Goal: Information Seeking & Learning: Learn about a topic

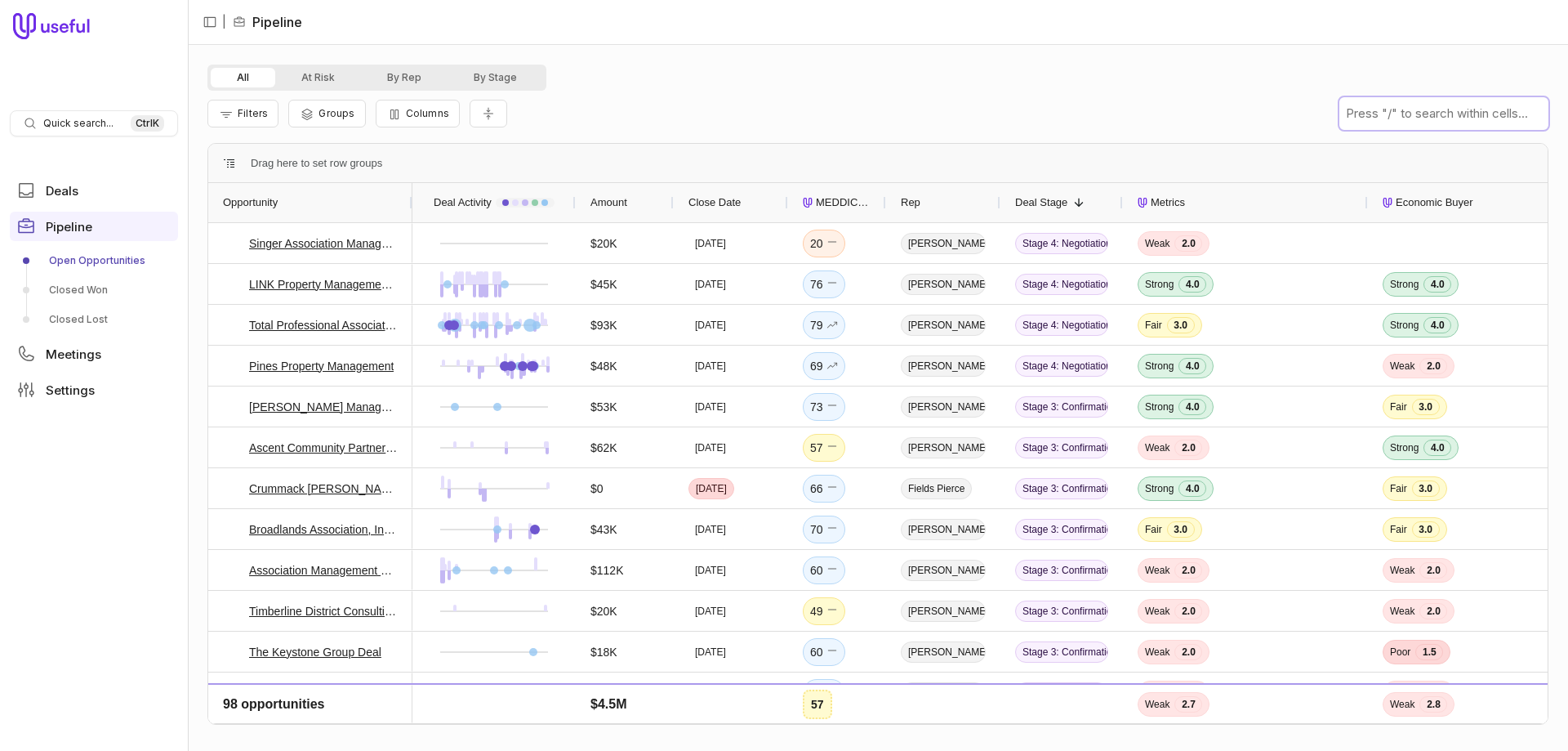
click at [1433, 114] on input "text" at bounding box center [1443, 113] width 209 height 33
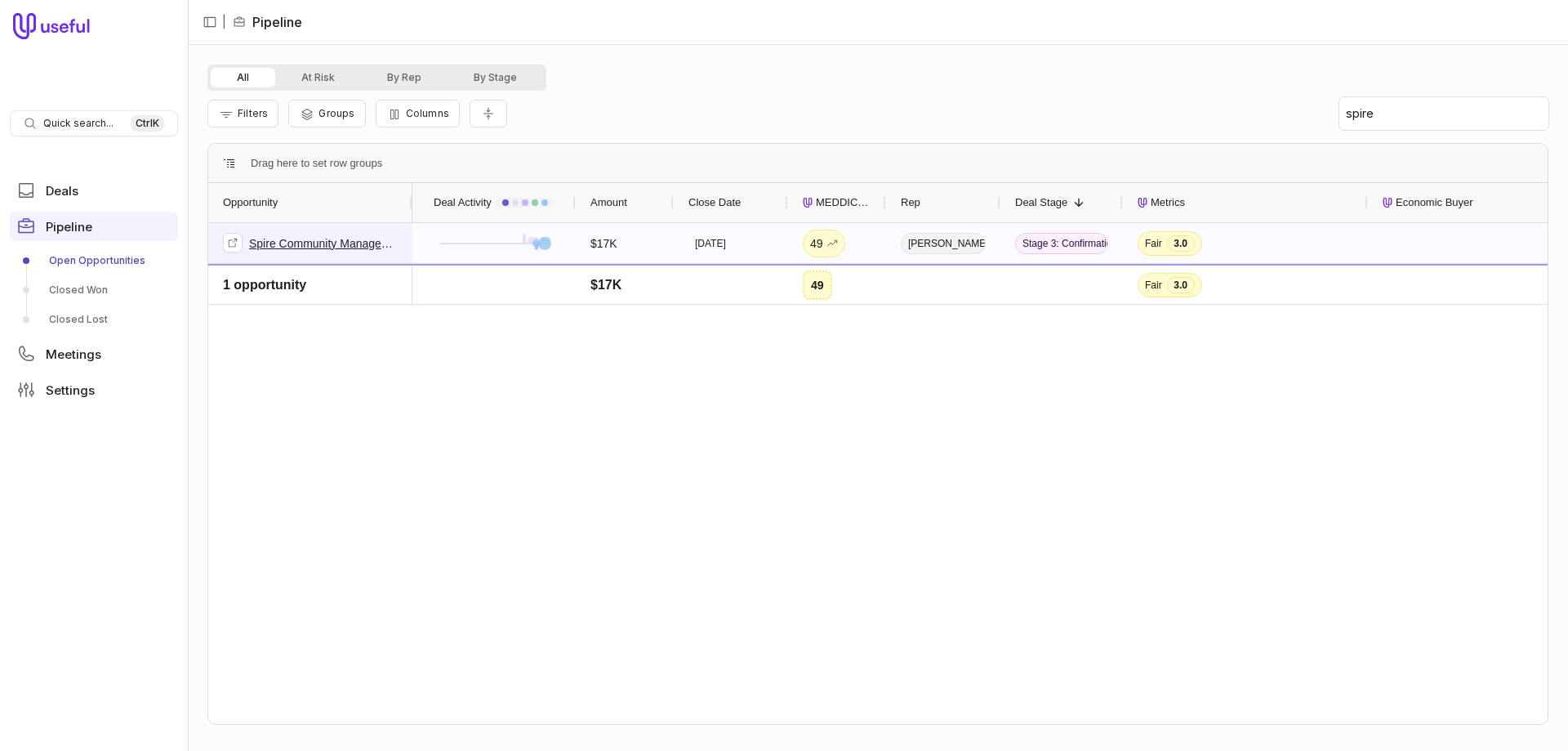
click at [310, 243] on link "Spire Community Management - New Deal Q3" at bounding box center [323, 243] width 149 height 20
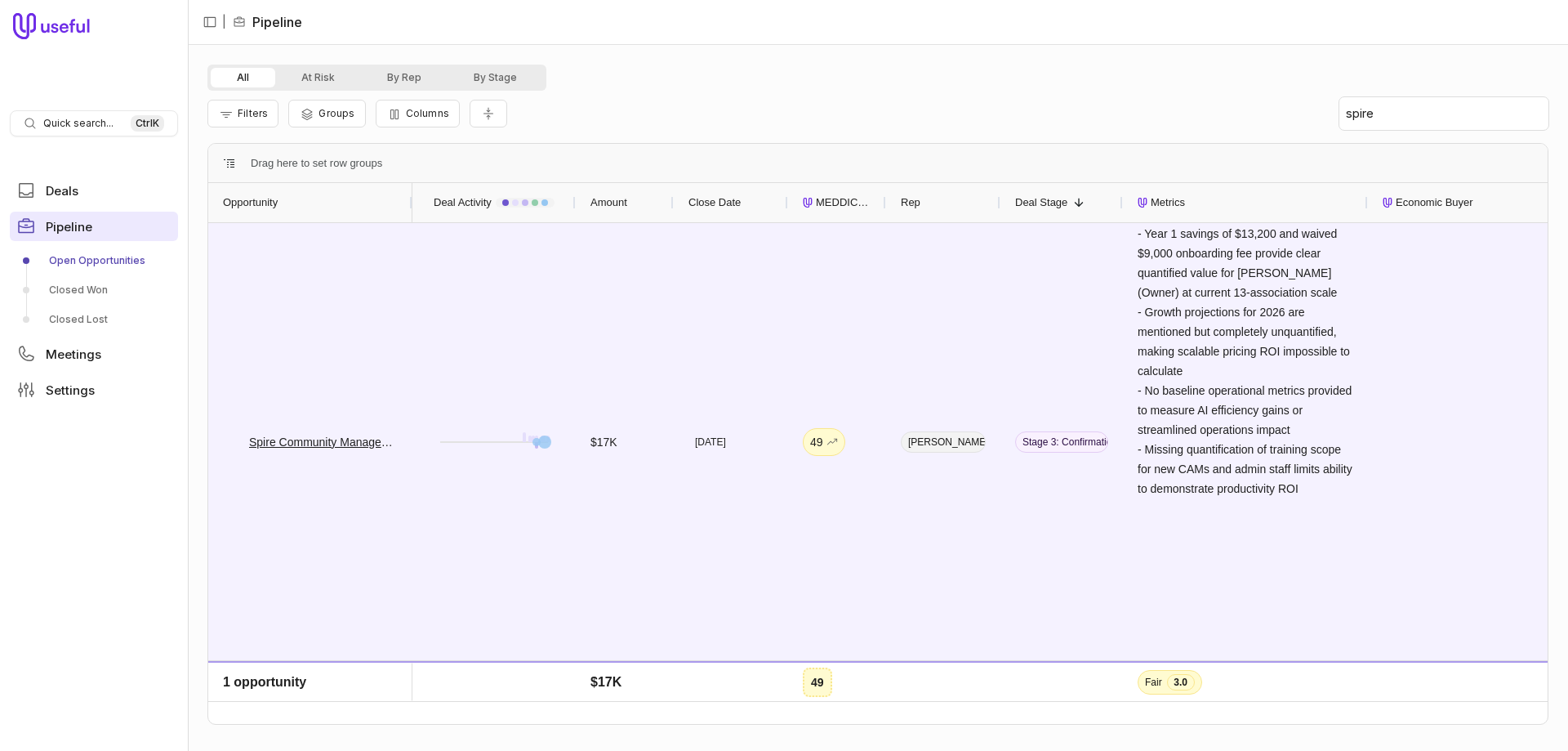
click at [78, 228] on span "Pipeline" at bounding box center [69, 227] width 47 height 12
click at [77, 258] on link "Open Opportunities" at bounding box center [94, 260] width 169 height 26
click at [1411, 104] on input "spire" at bounding box center [1443, 113] width 209 height 33
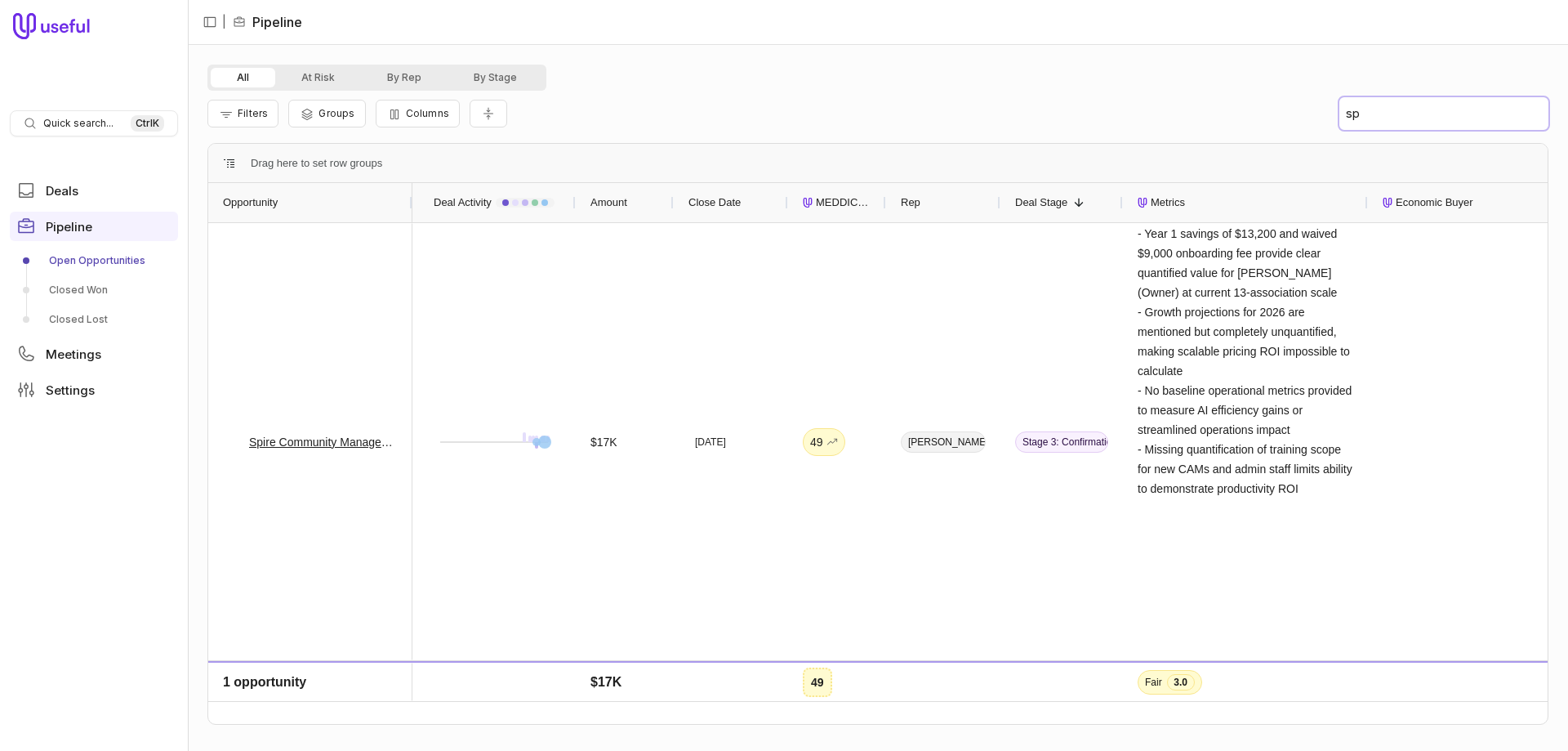
type input "s"
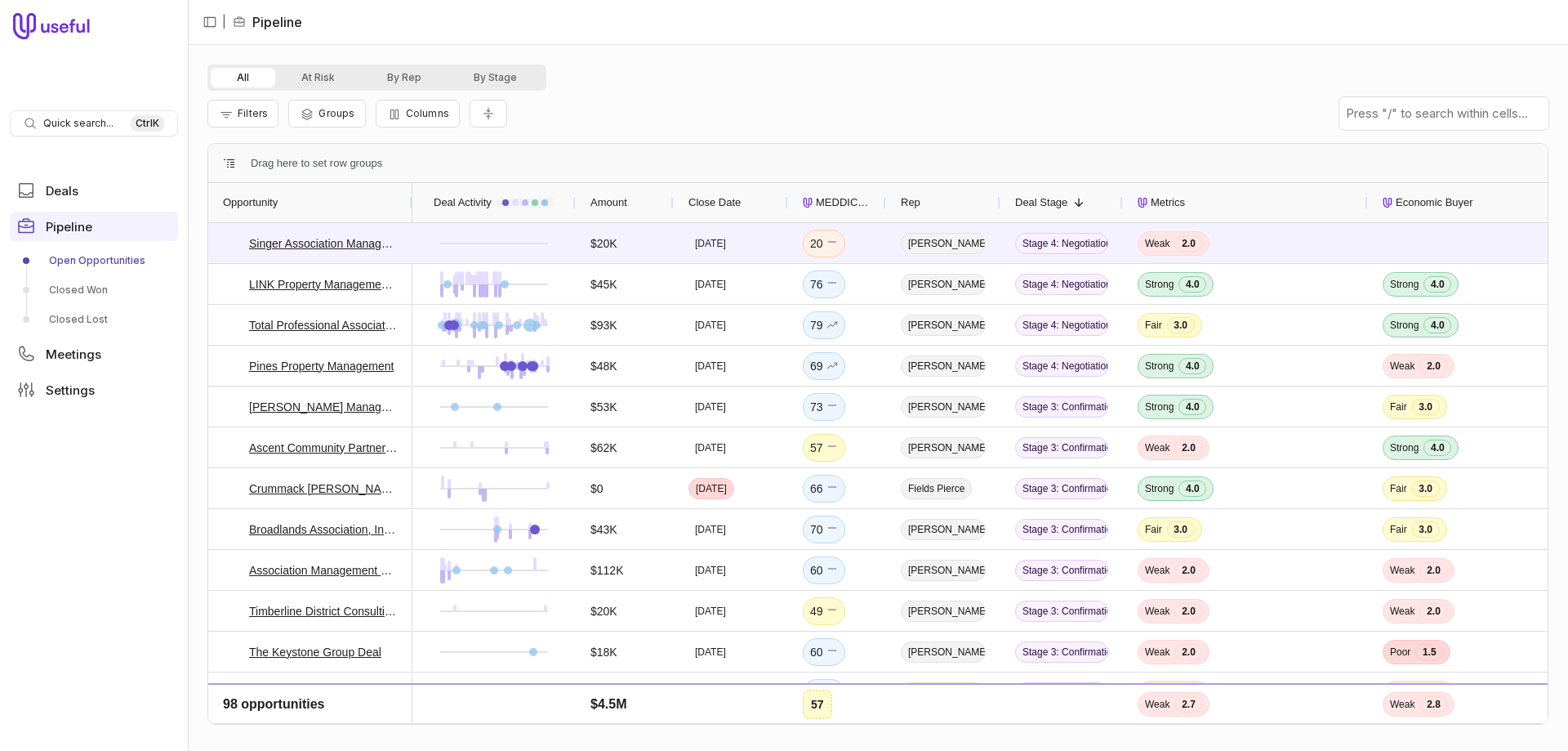
click at [811, 203] on icon "MEDDICC Score" at bounding box center [808, 202] width 9 height 9
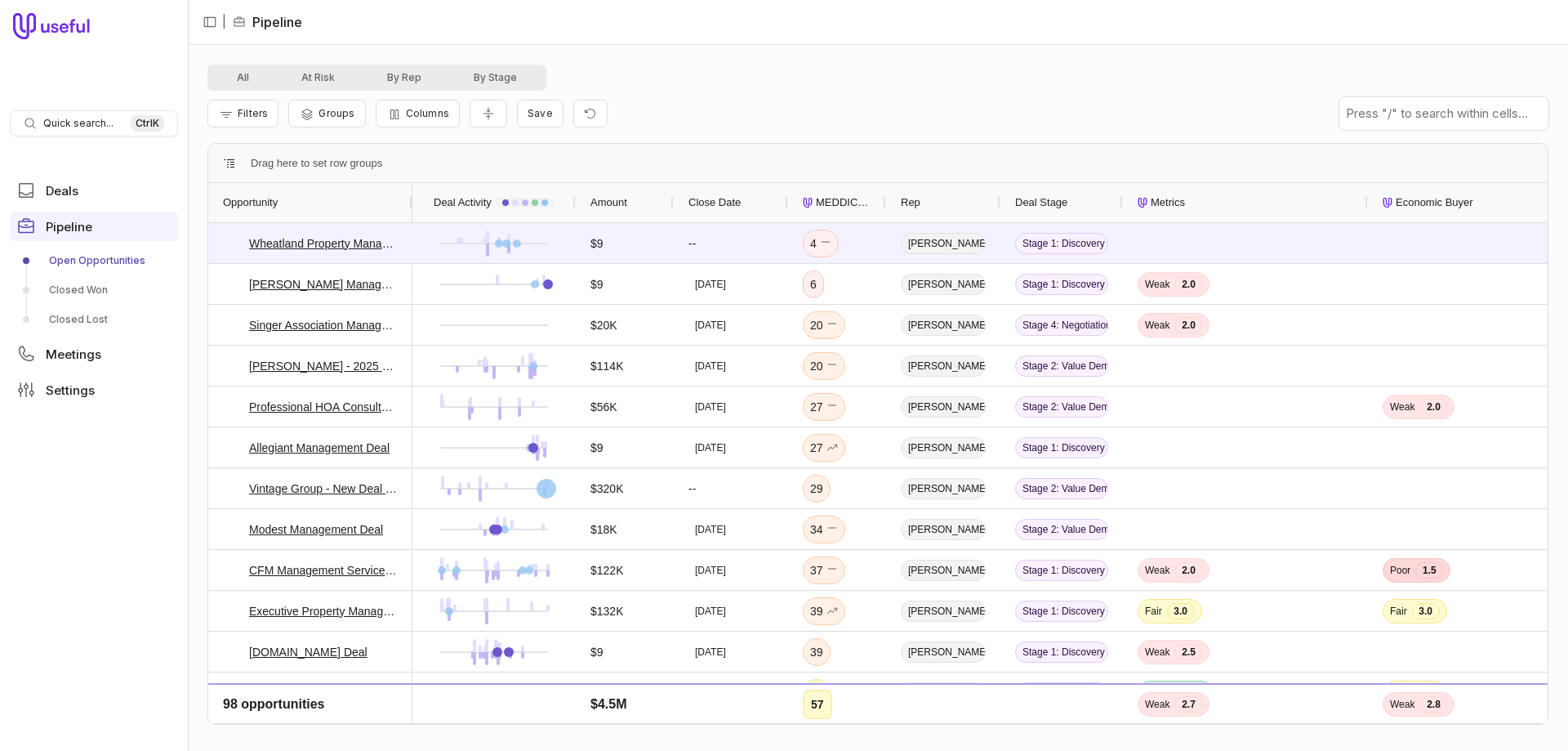
click at [839, 197] on span "MEDDICC Score" at bounding box center [843, 202] width 55 height 20
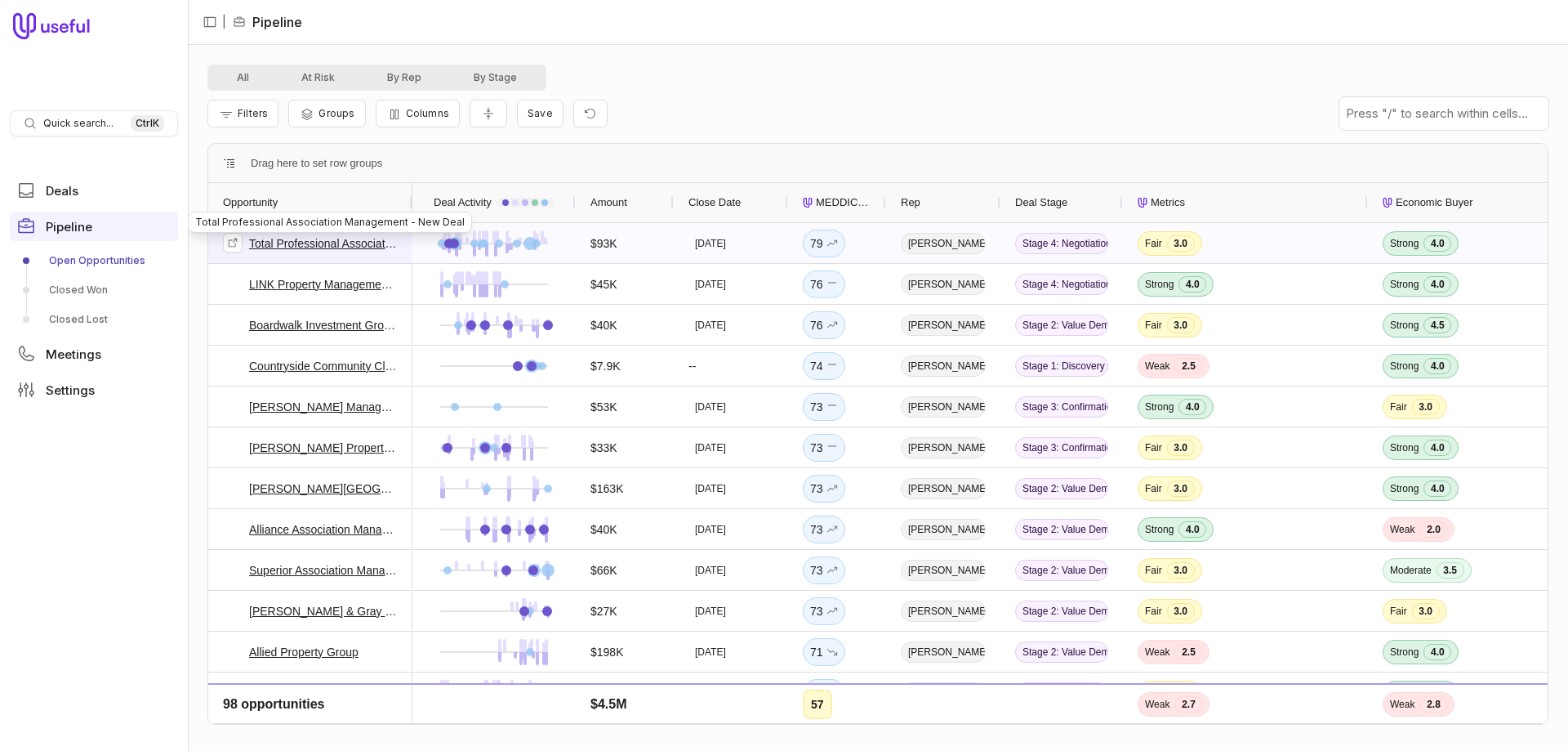
click at [309, 248] on link "Total Professional Association Management - New Deal" at bounding box center [323, 243] width 149 height 20
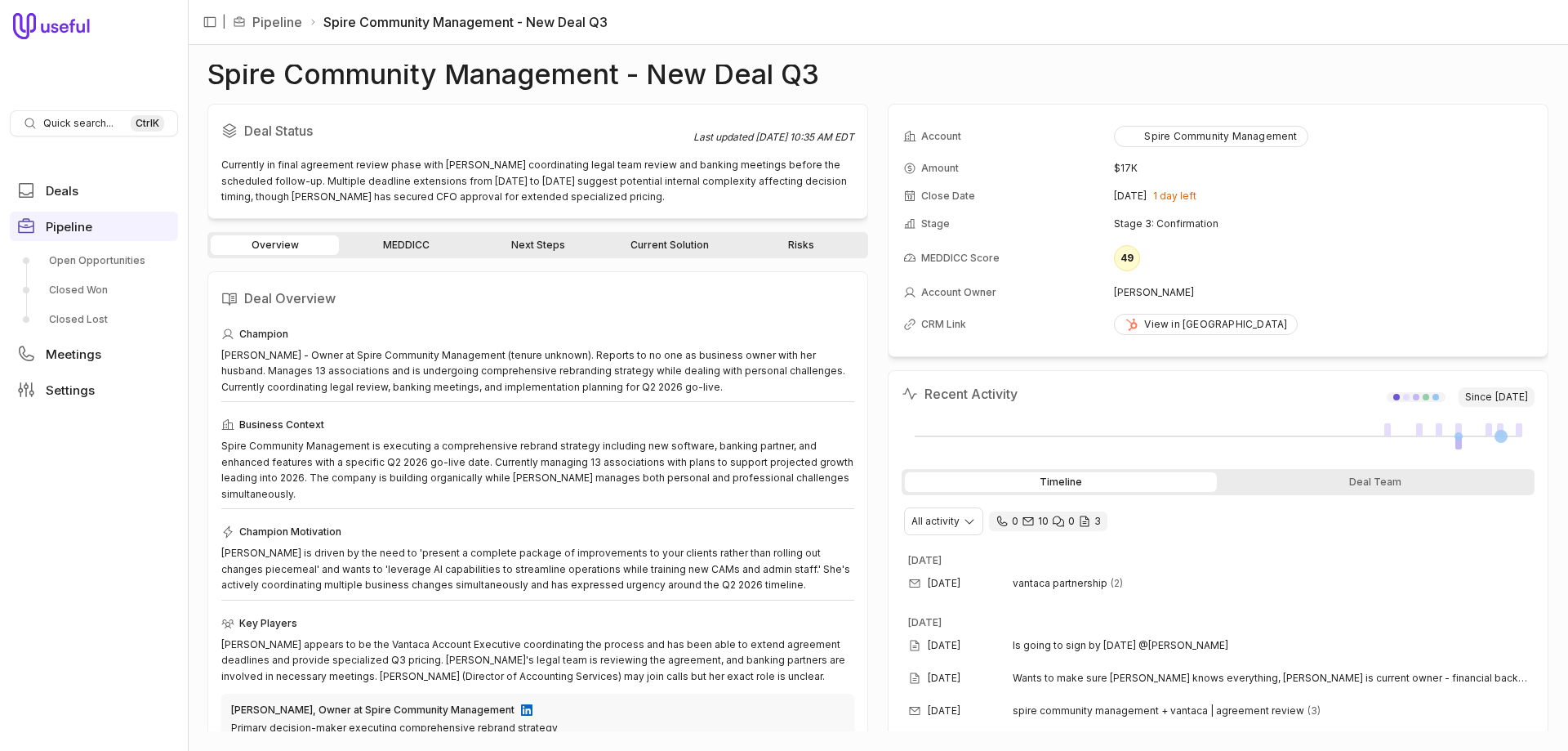
click at [403, 244] on link "MEDDICC" at bounding box center [406, 244] width 128 height 20
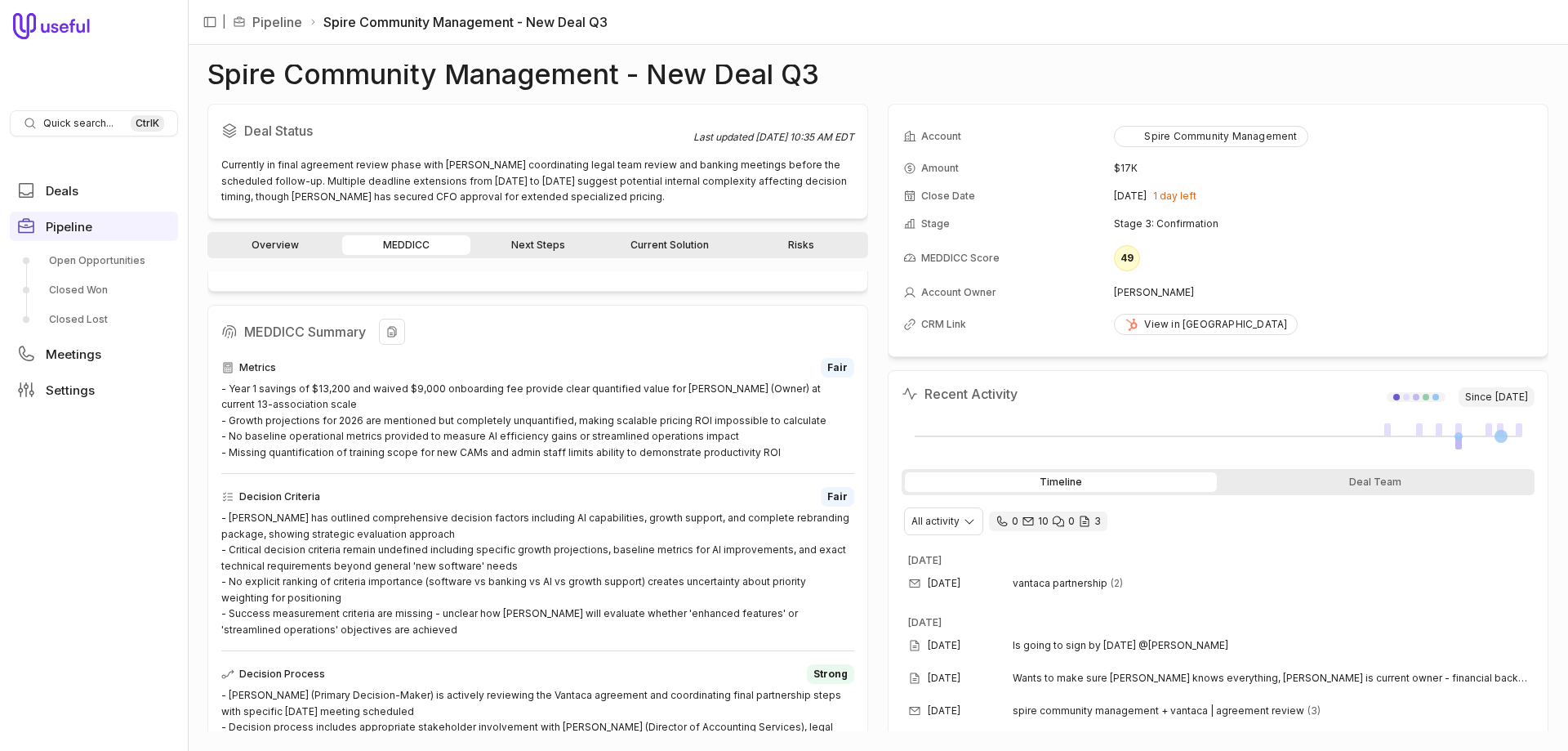
scroll to position [12, 0]
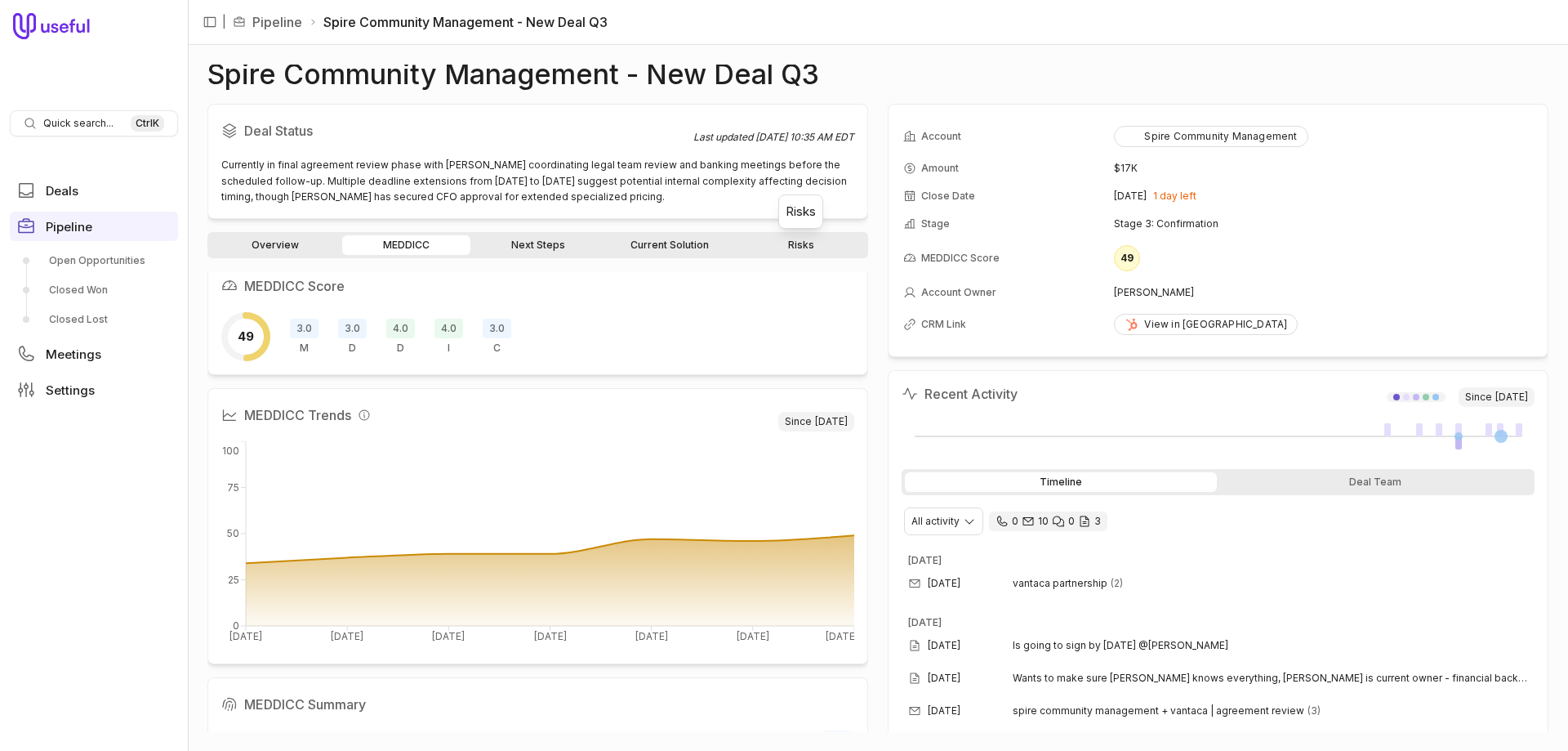
click at [798, 244] on link "Risks" at bounding box center [800, 244] width 128 height 20
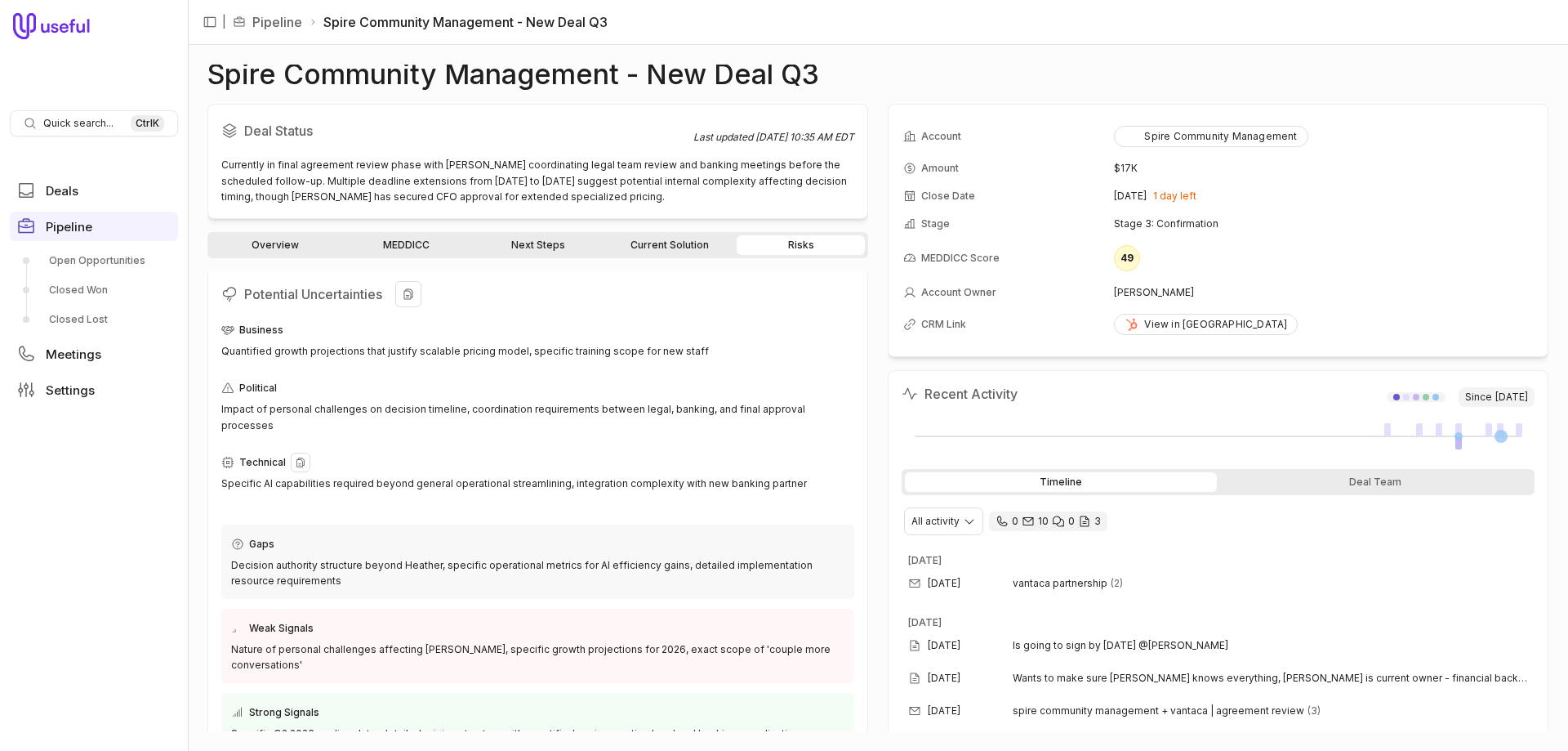
scroll to position [6, 0]
drag, startPoint x: 232, startPoint y: 548, endPoint x: 437, endPoint y: 547, distance: 205.0
click at [437, 555] on div "Decision authority structure beyond Heather, specific operational metrics for A…" at bounding box center [537, 571] width 613 height 32
copy div "Decision authority structure beyond Heather"
click at [1201, 50] on div "Spire Community Management - New Deal Q3 Deal Status Last updated Oct 2, 2025, …" at bounding box center [878, 398] width 1380 height 706
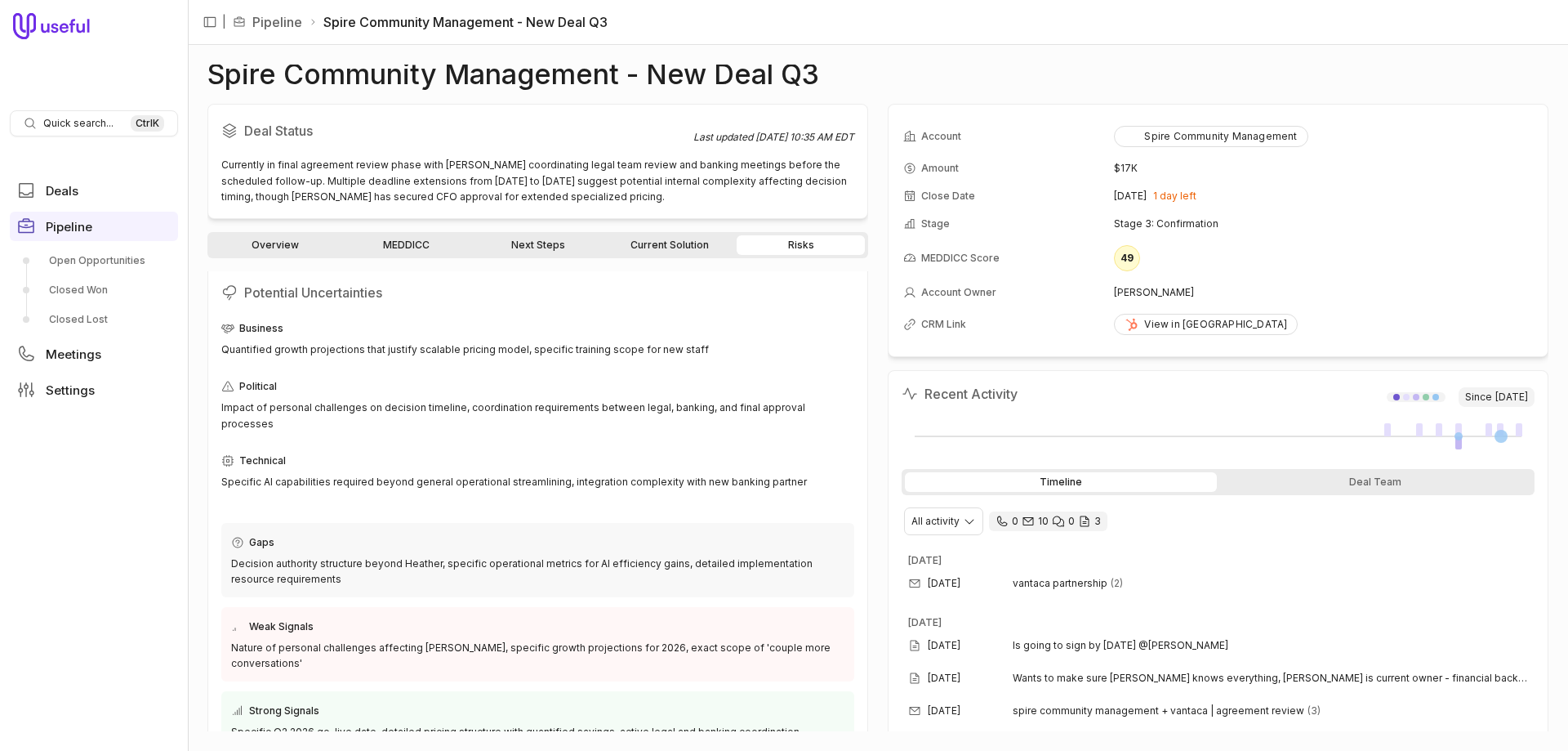
click at [418, 244] on link "MEDDICC" at bounding box center [406, 244] width 128 height 20
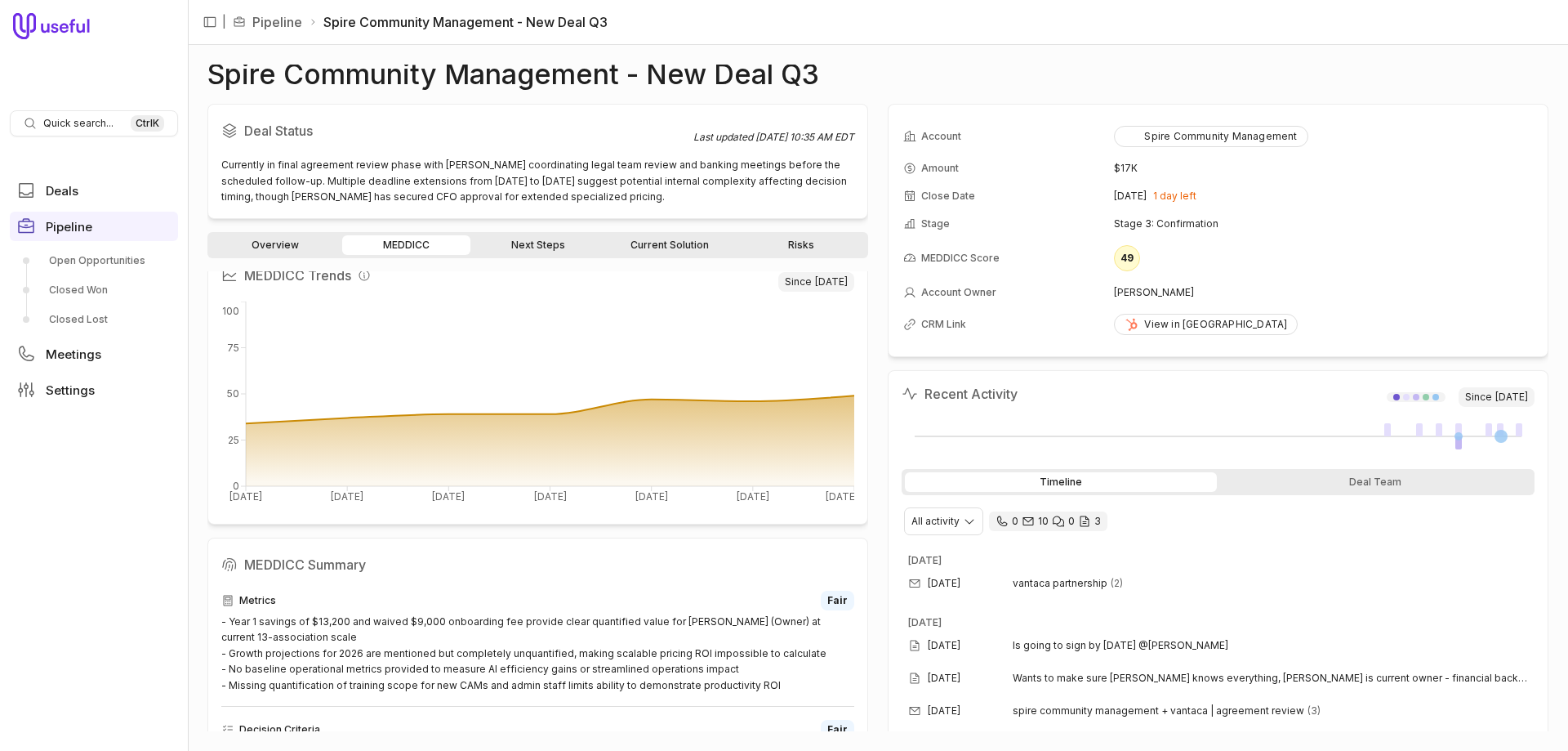
scroll to position [106, 0]
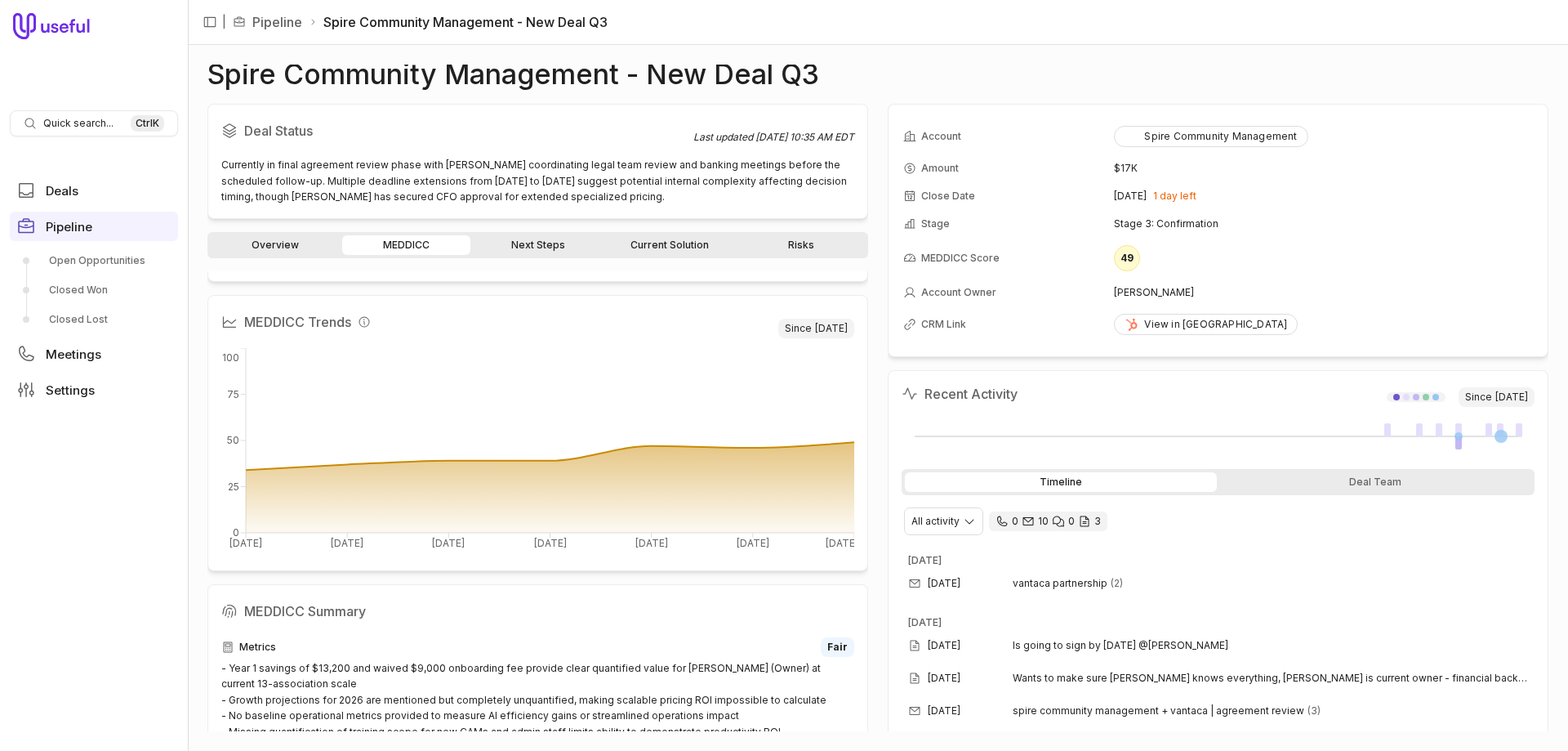
click at [270, 243] on link "Overview" at bounding box center [274, 244] width 128 height 20
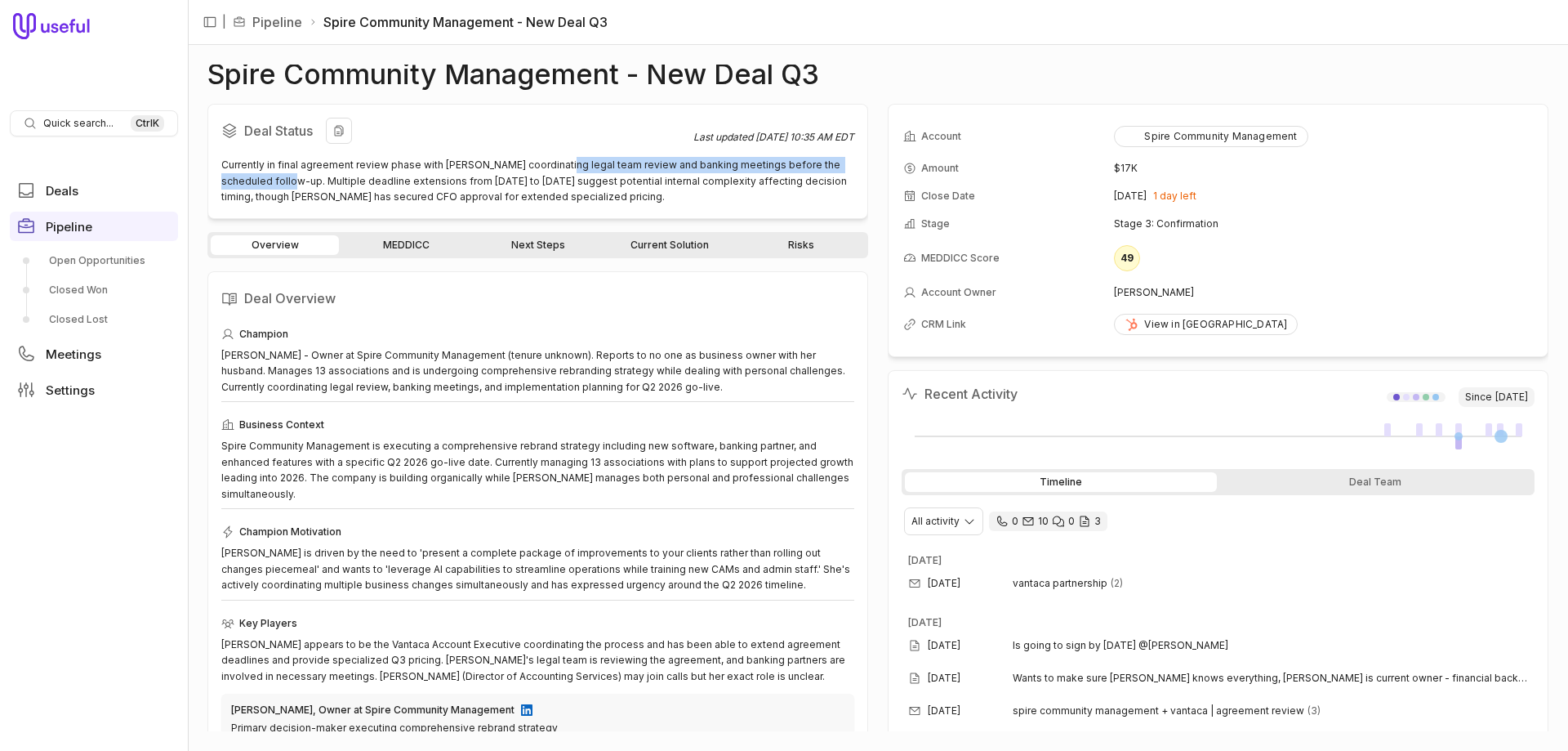
drag, startPoint x: 273, startPoint y: 182, endPoint x: 551, endPoint y: 170, distance: 278.3
click at [551, 170] on div "Currently in final agreement review phase with Heather coordinating legal team …" at bounding box center [537, 180] width 633 height 48
click at [797, 242] on link "Risks" at bounding box center [800, 244] width 128 height 20
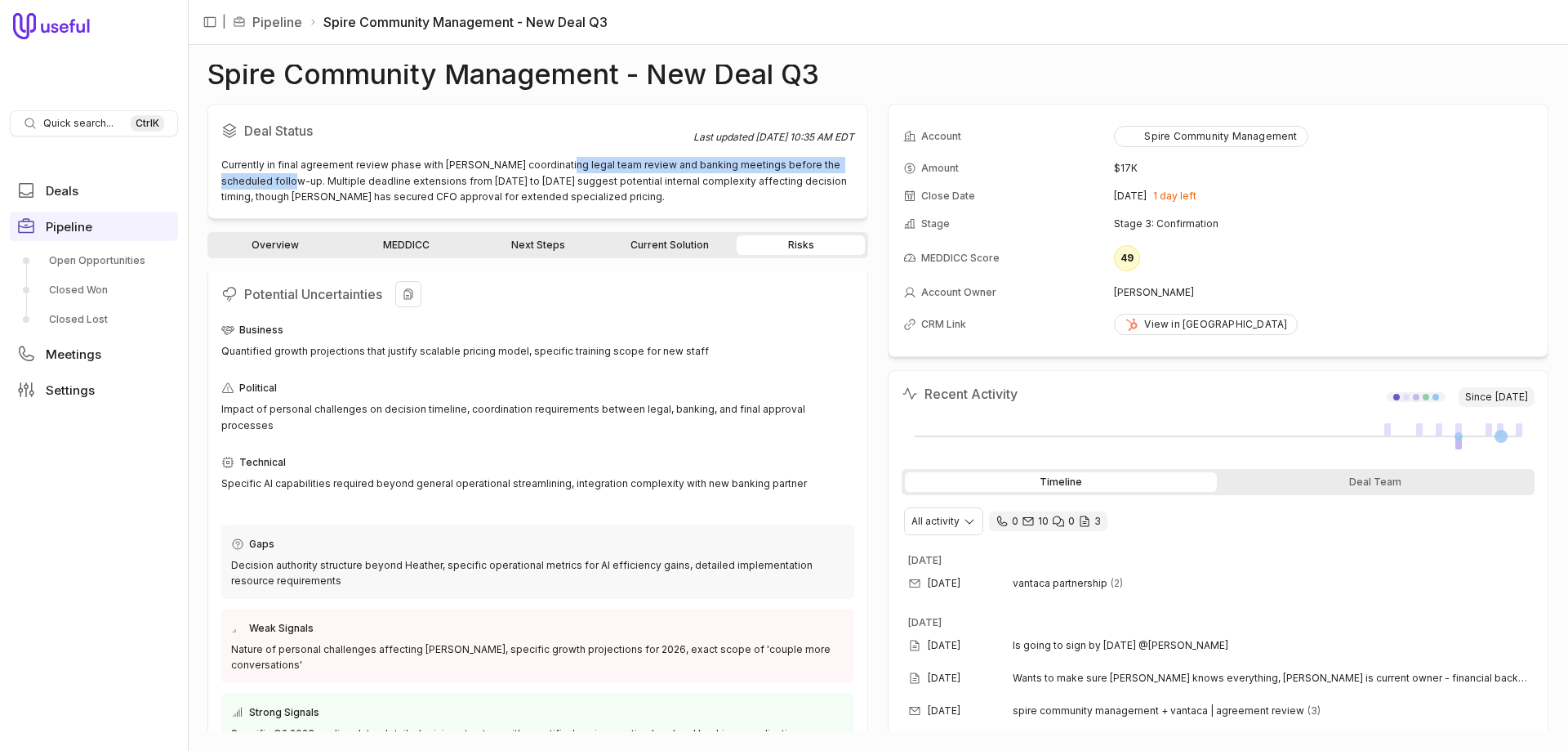
scroll to position [6, 0]
click at [1075, 26] on nav "| Pipeline Spire Community Management - New Deal Q3" at bounding box center [878, 22] width 1380 height 45
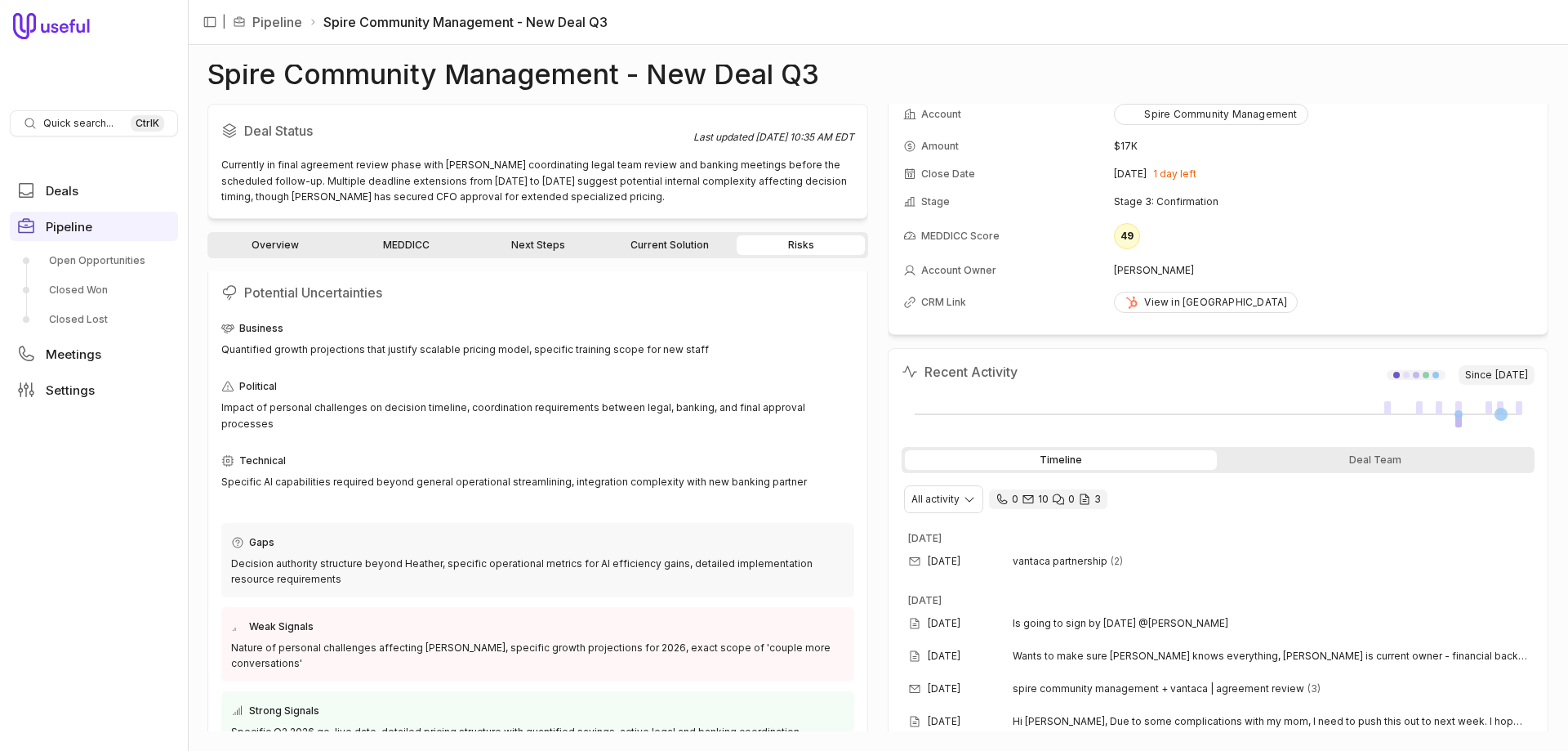
scroll to position [0, 0]
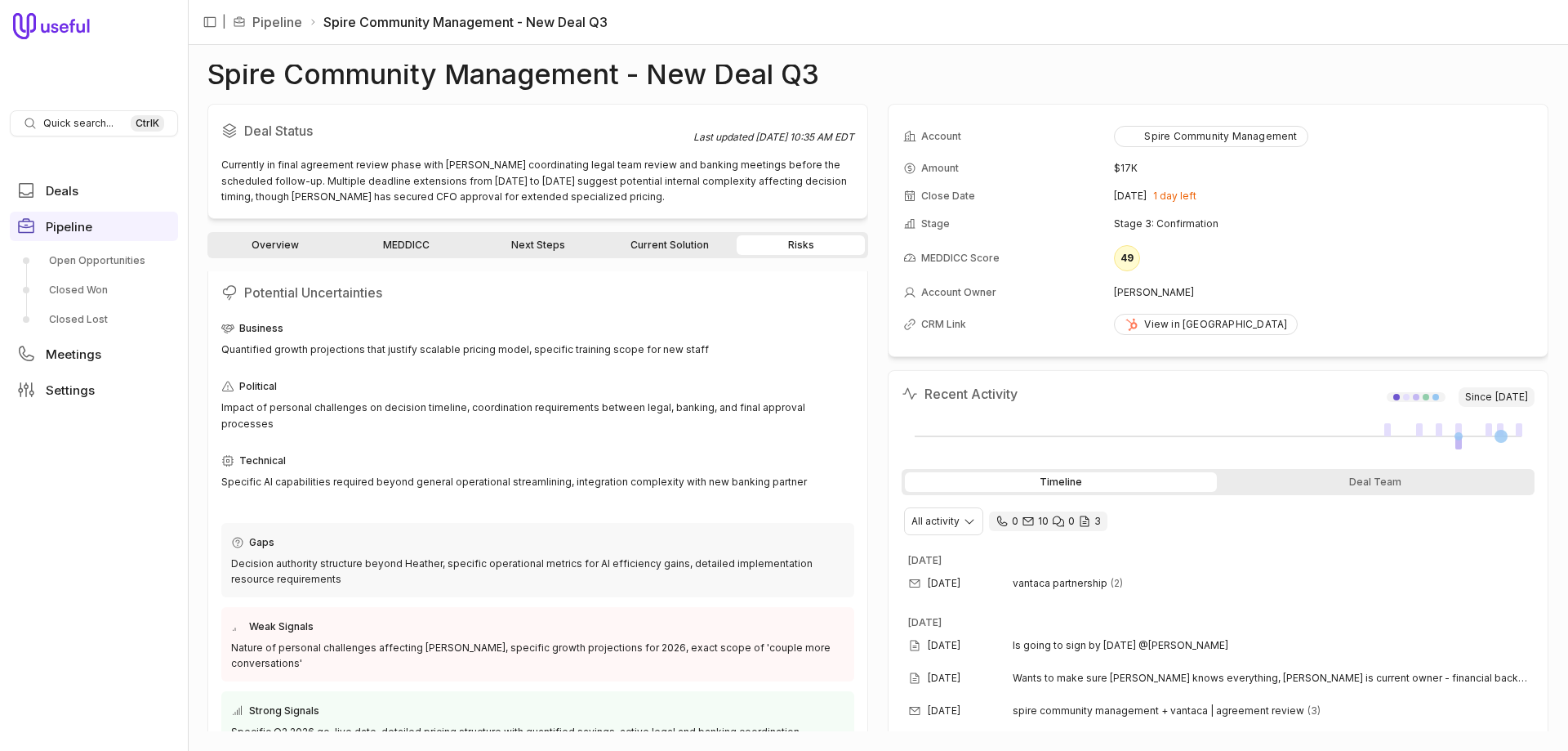
click at [379, 252] on link "MEDDICC" at bounding box center [406, 244] width 128 height 20
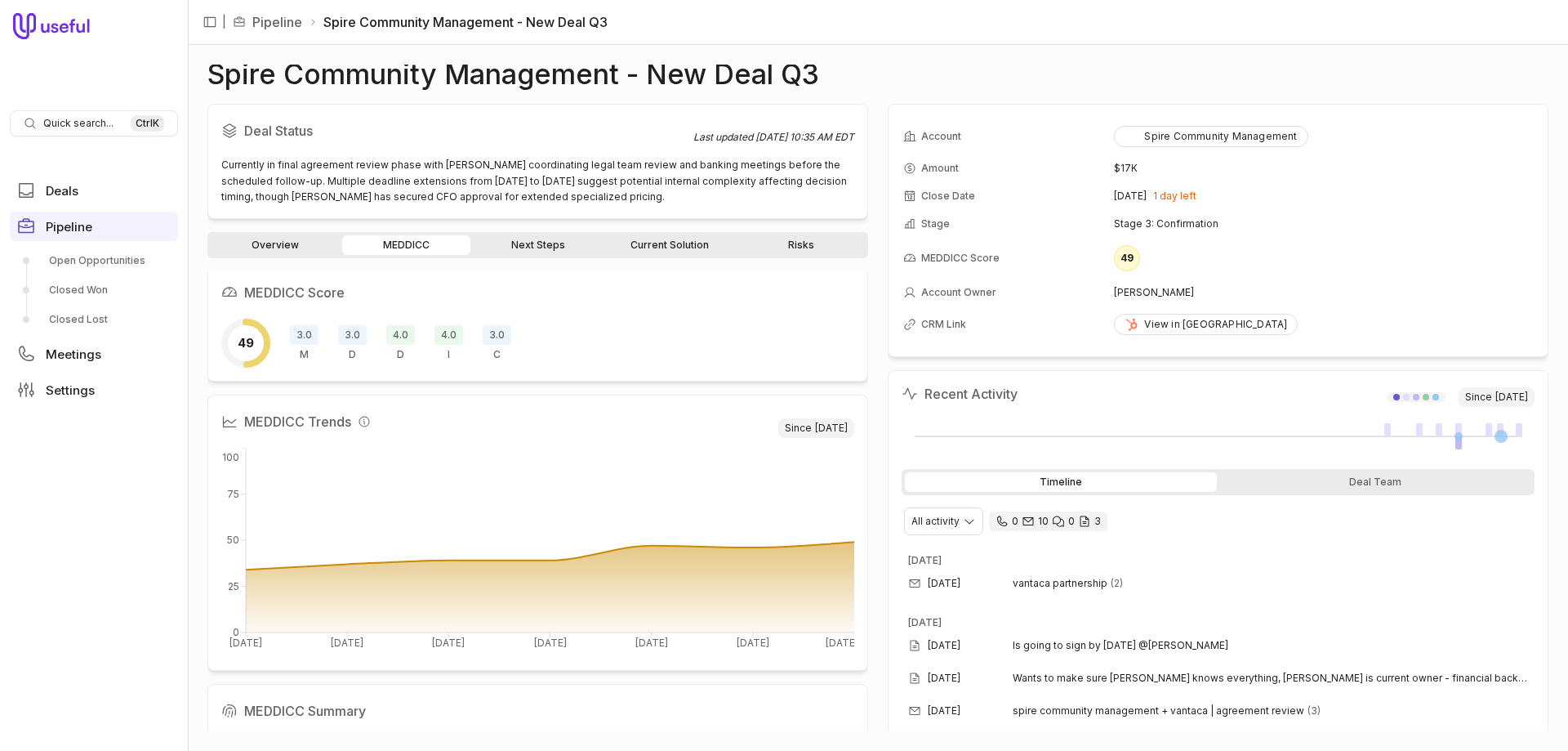
click at [494, 353] on span "C" at bounding box center [497, 355] width 7 height 13
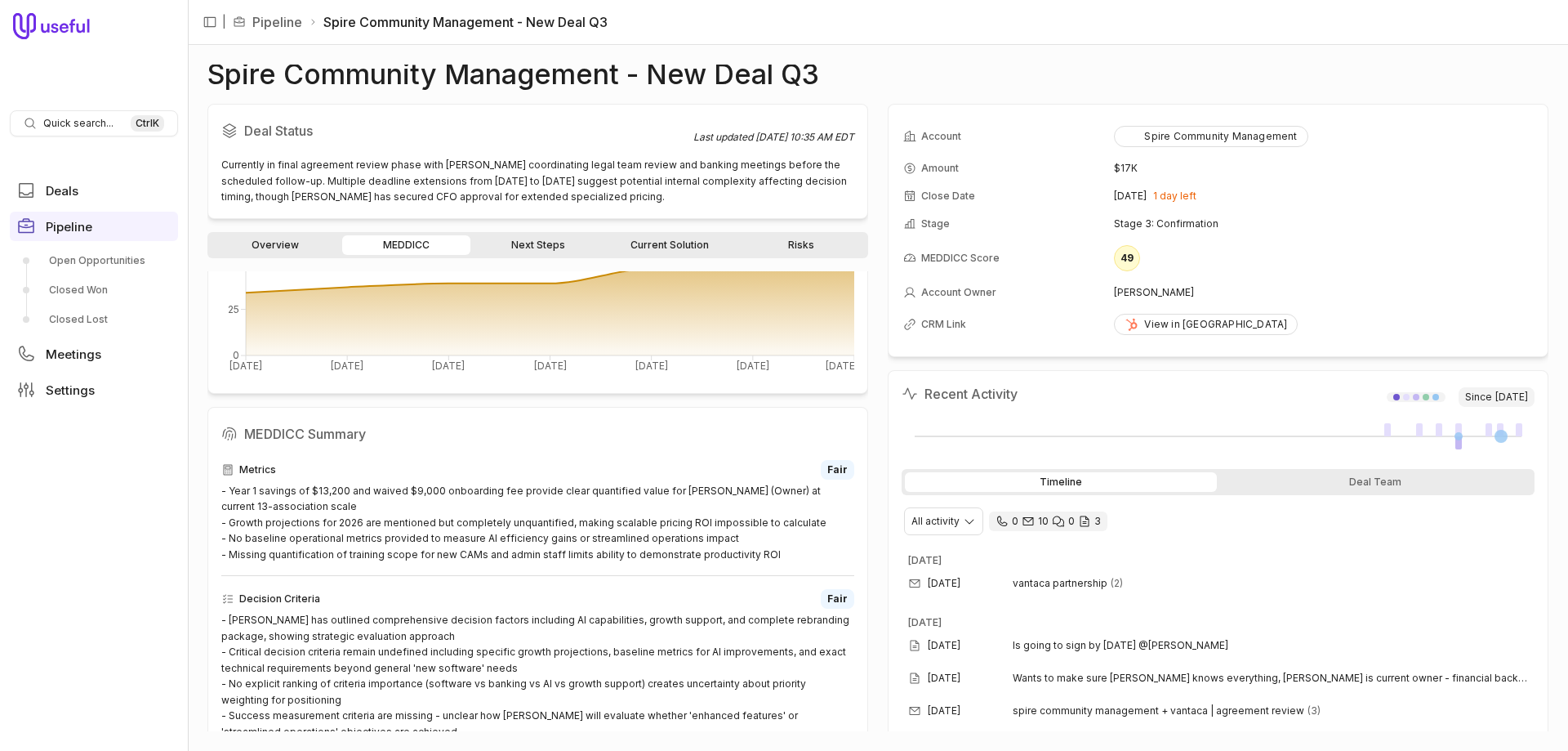
scroll to position [106, 0]
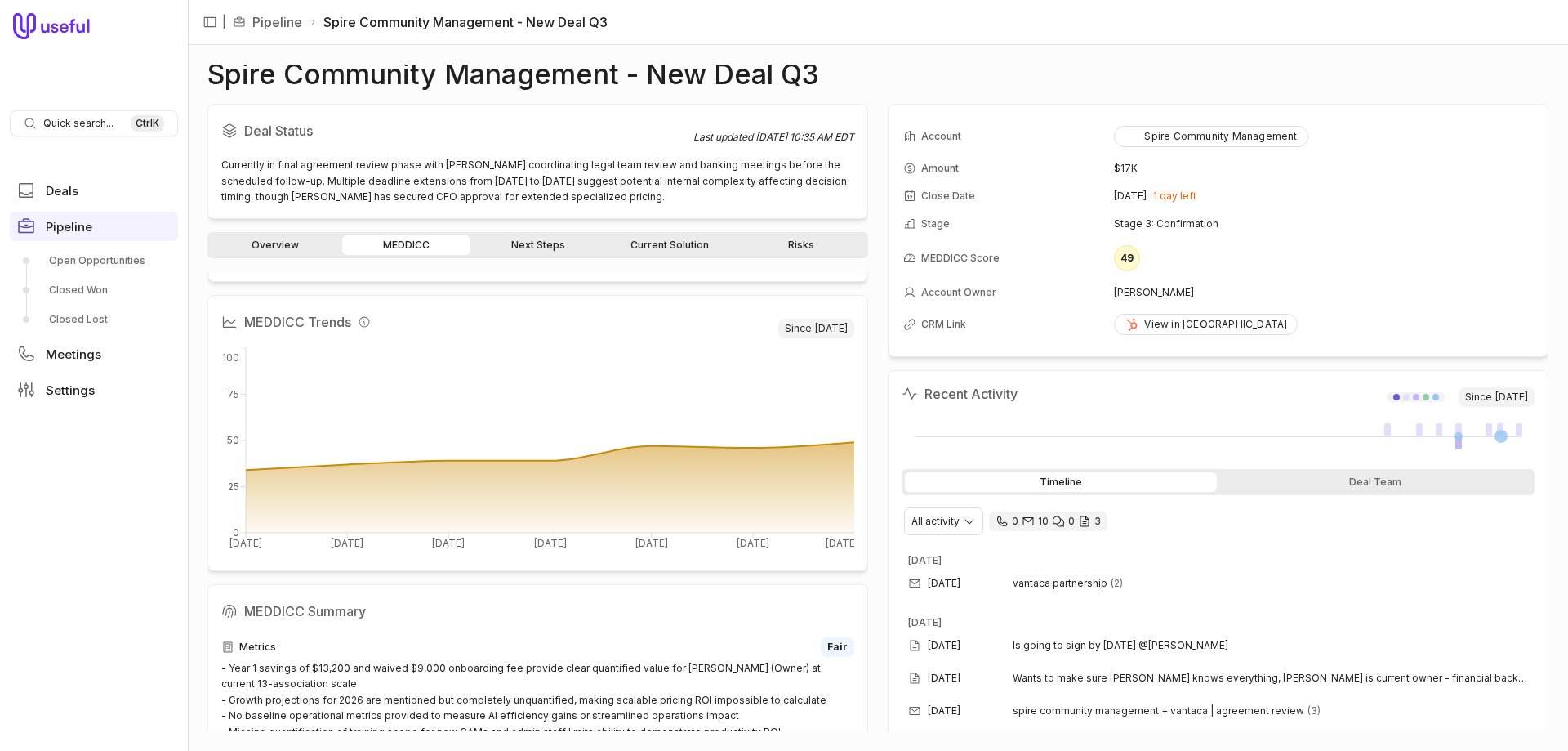
click at [784, 245] on link "Risks" at bounding box center [800, 244] width 128 height 20
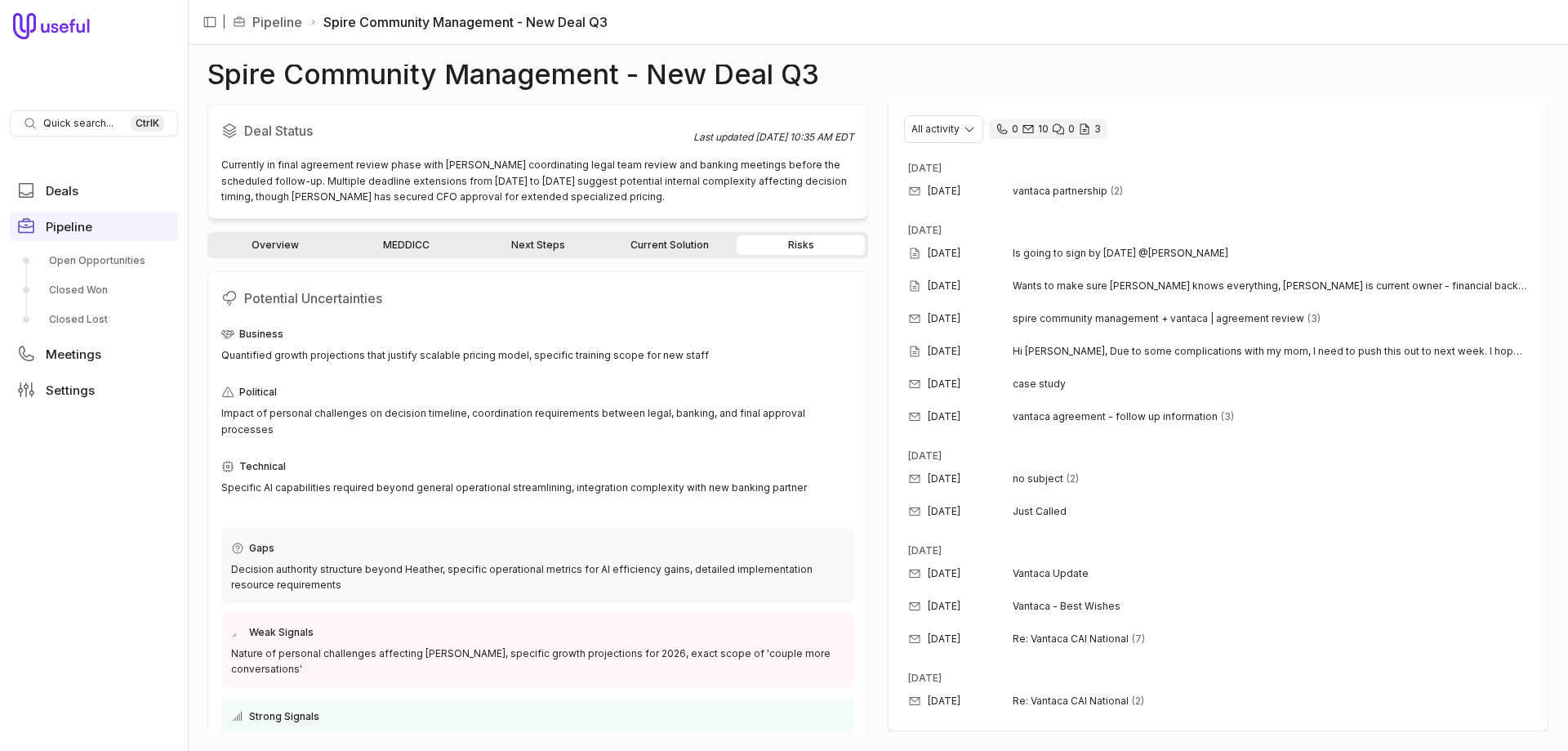
click at [288, 247] on link "Overview" at bounding box center [274, 244] width 128 height 20
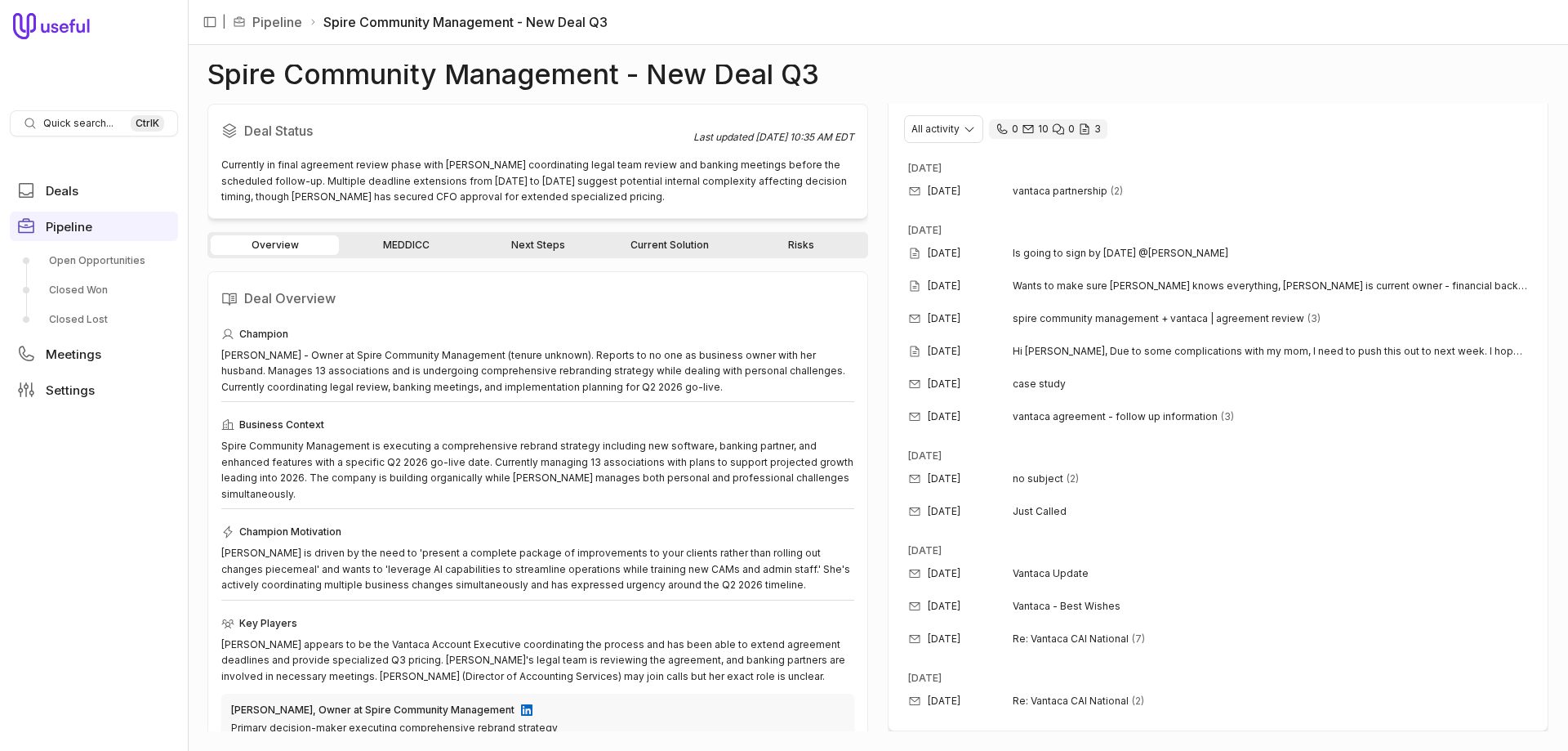
click at [422, 242] on link "MEDDICC" at bounding box center [406, 244] width 128 height 20
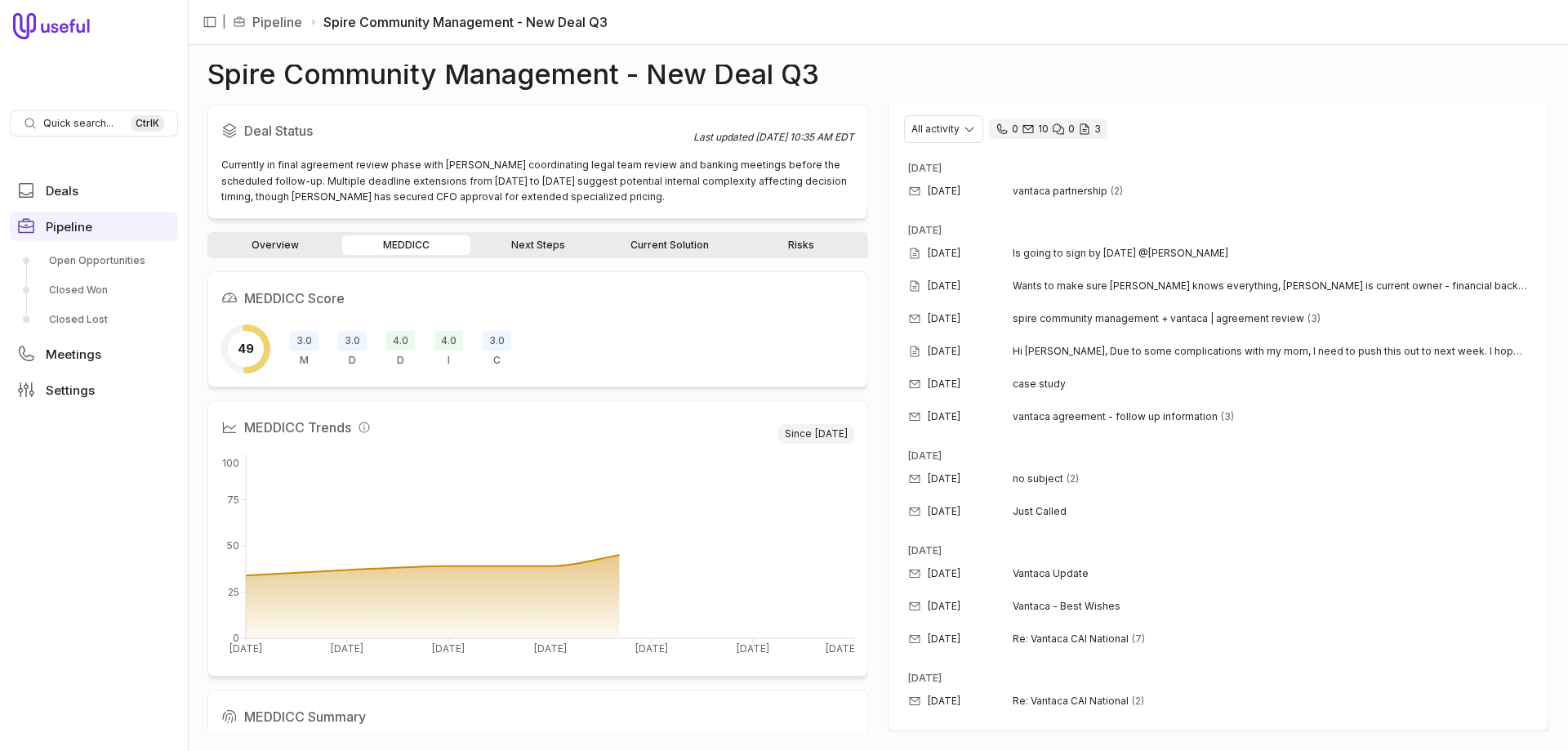
click at [547, 241] on link "Next Steps" at bounding box center [537, 244] width 128 height 20
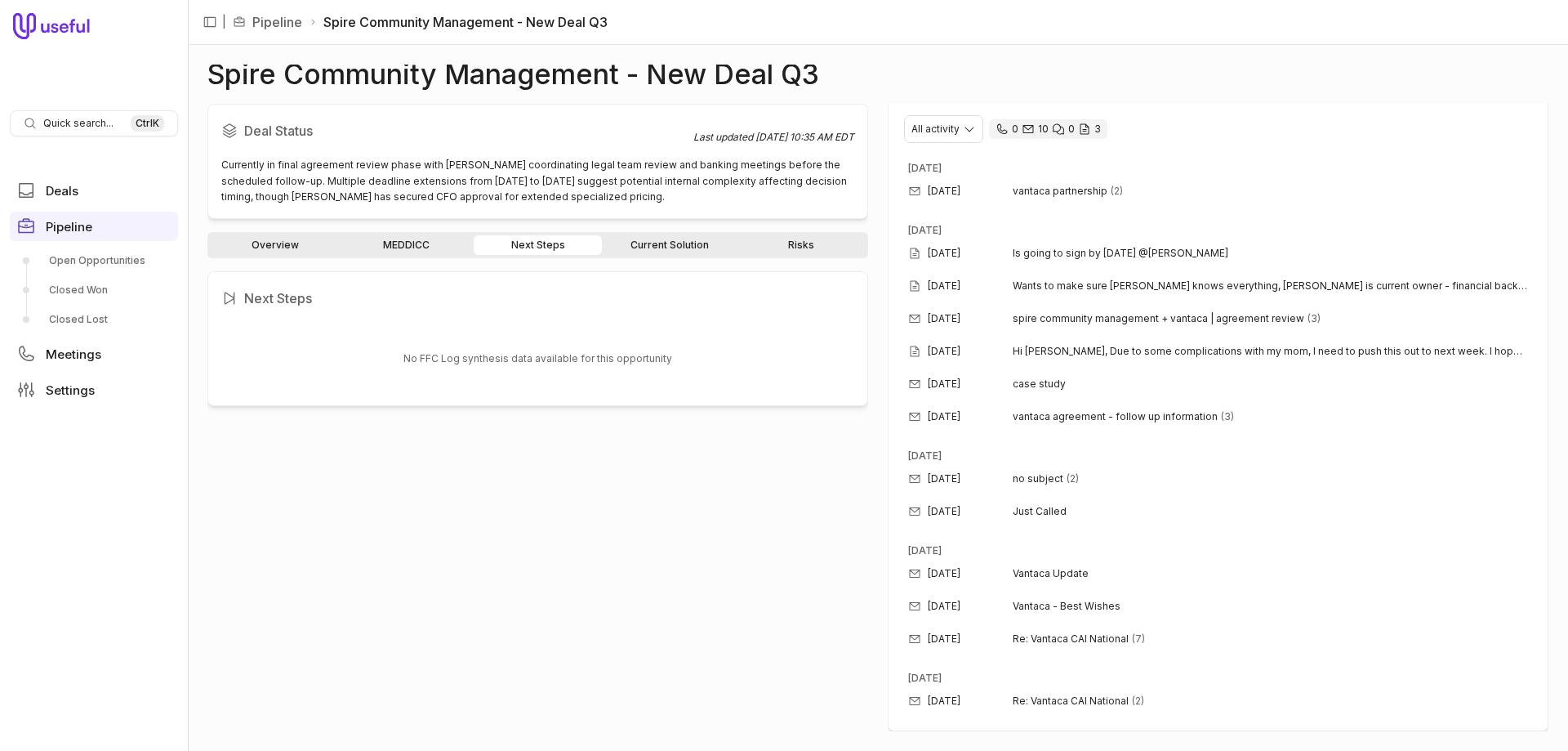
click at [657, 235] on link "Current Solution" at bounding box center [668, 244] width 128 height 20
click at [792, 240] on link "Risks" at bounding box center [800, 244] width 128 height 20
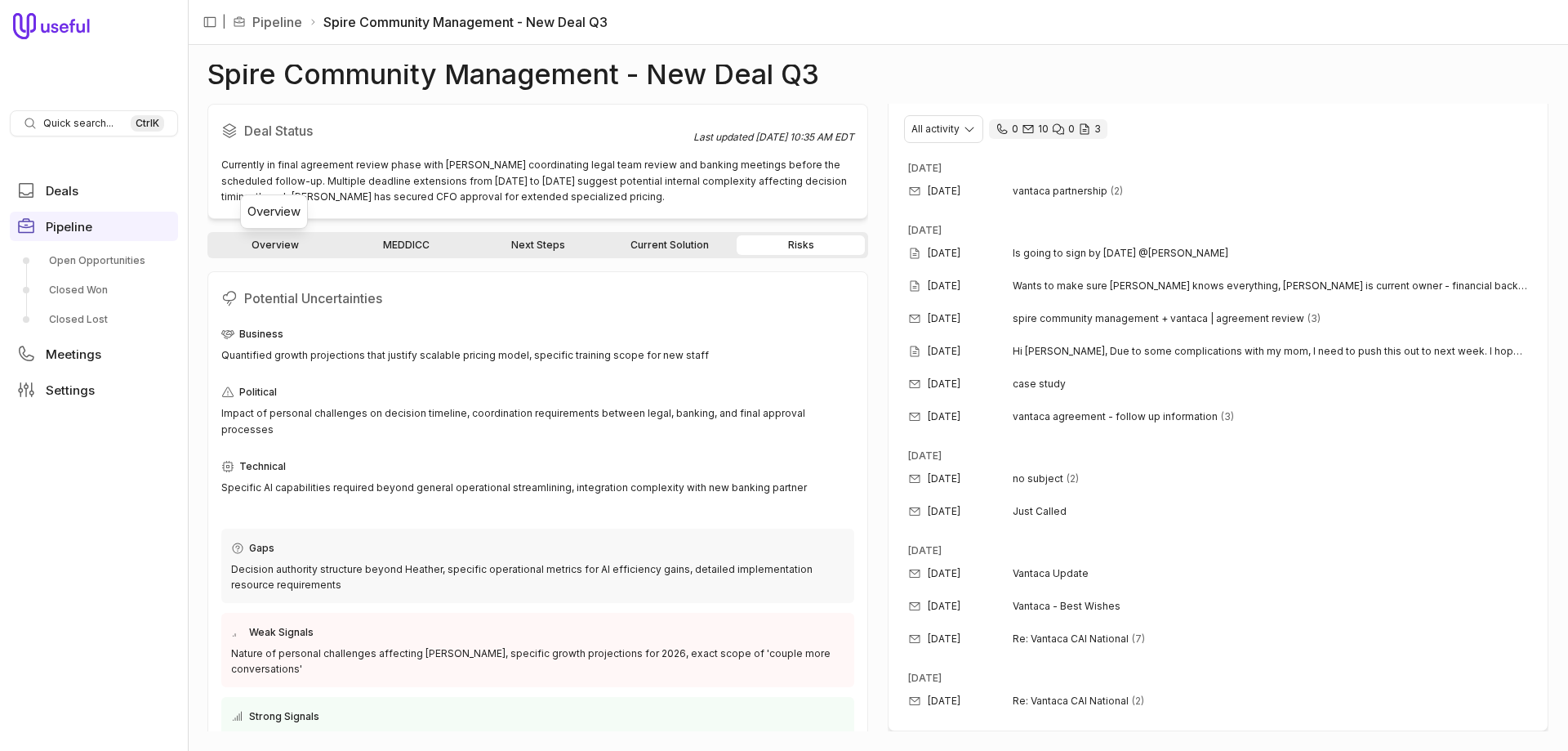
click at [281, 245] on link "Overview" at bounding box center [274, 244] width 128 height 20
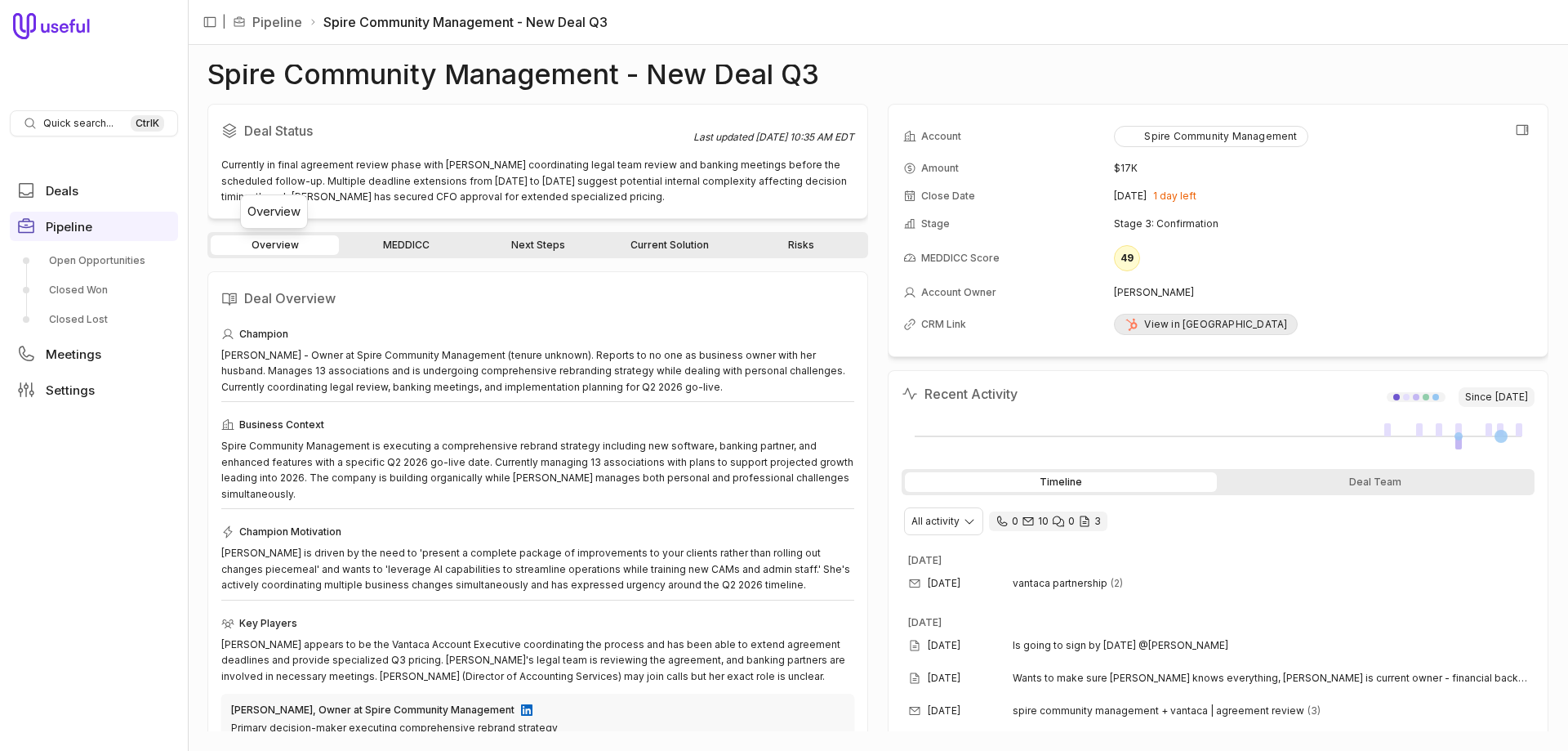
click at [1165, 321] on div "View in [GEOGRAPHIC_DATA]" at bounding box center [1206, 324] width 163 height 13
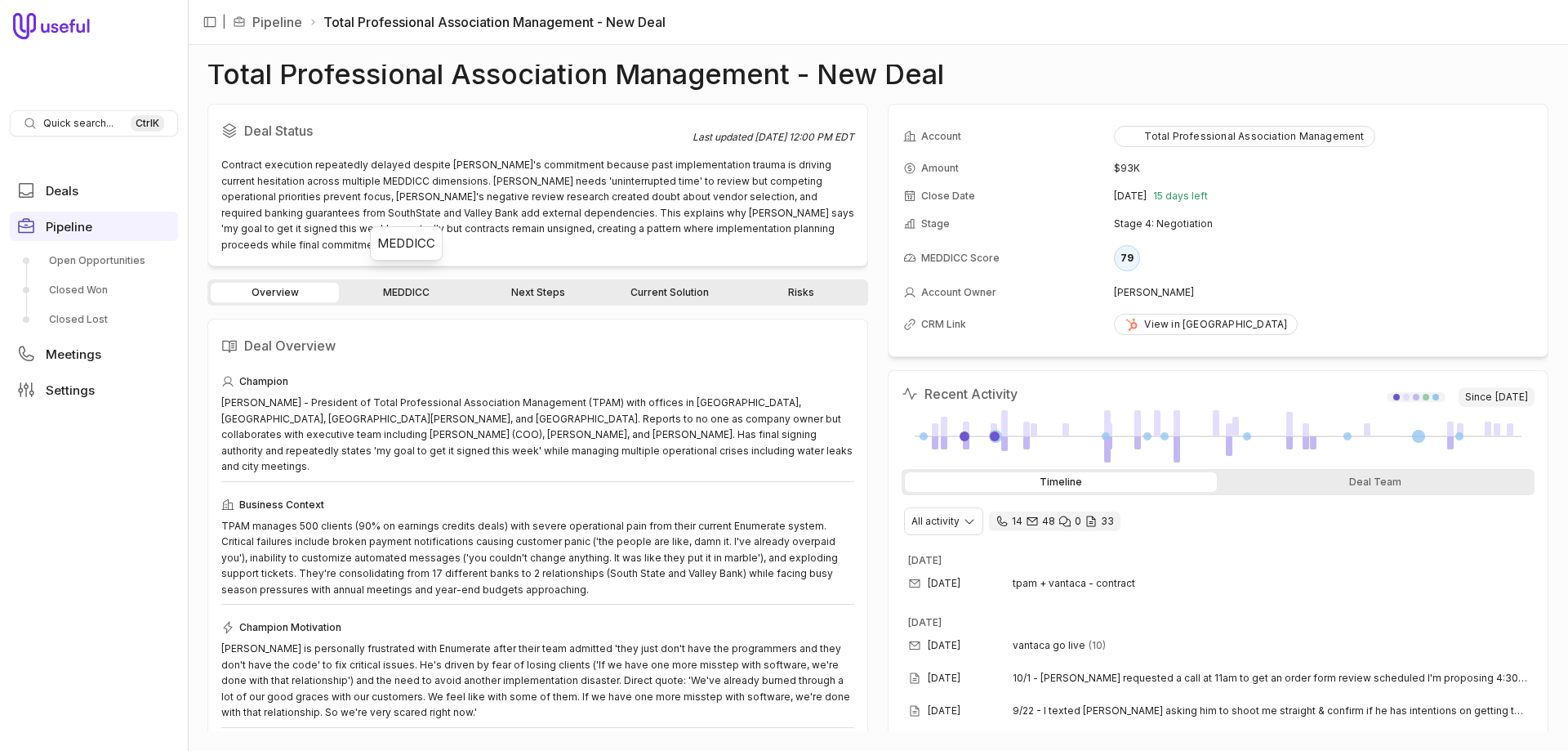
click at [398, 283] on link "MEDDICC" at bounding box center [406, 292] width 128 height 20
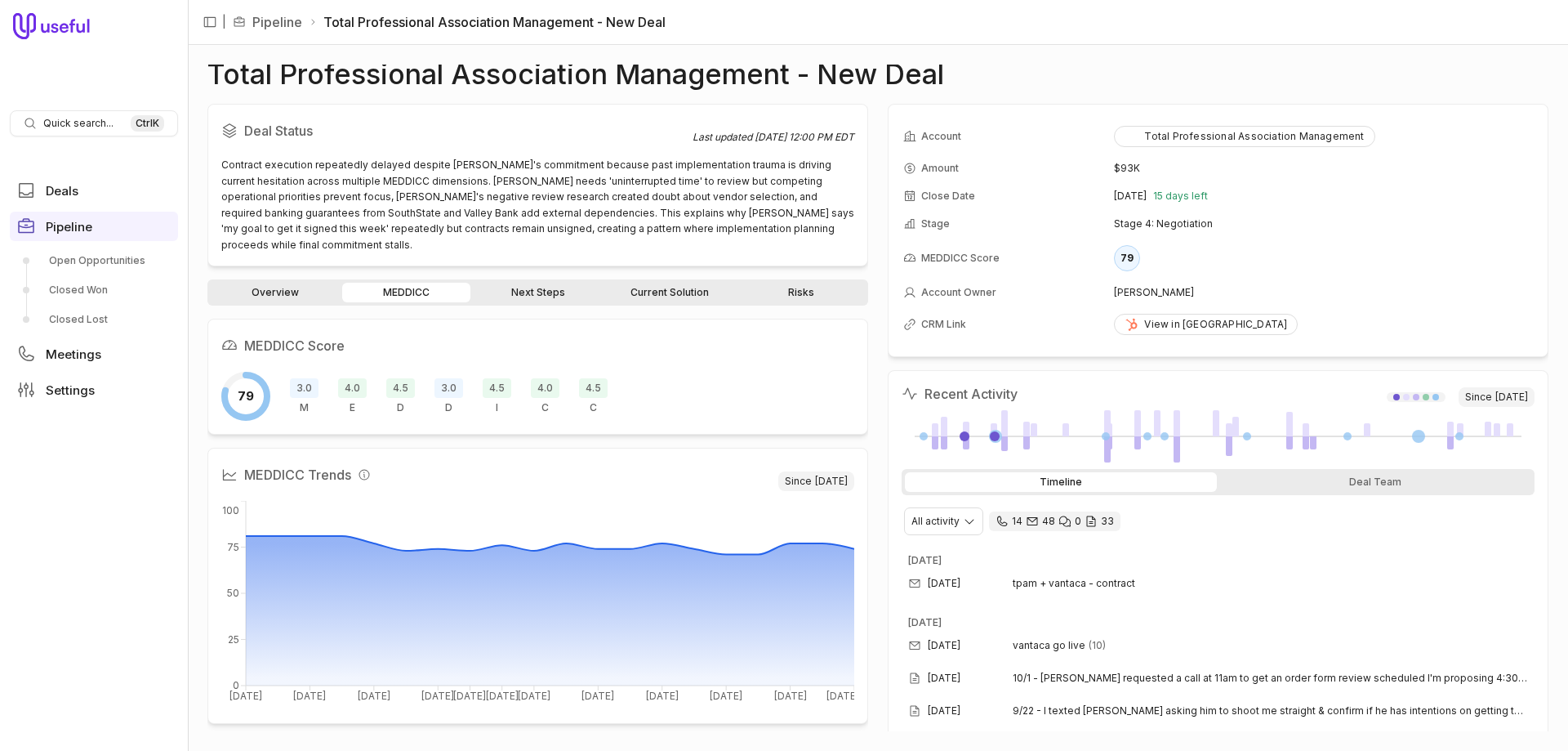
click at [496, 401] on span "I" at bounding box center [497, 407] width 3 height 13
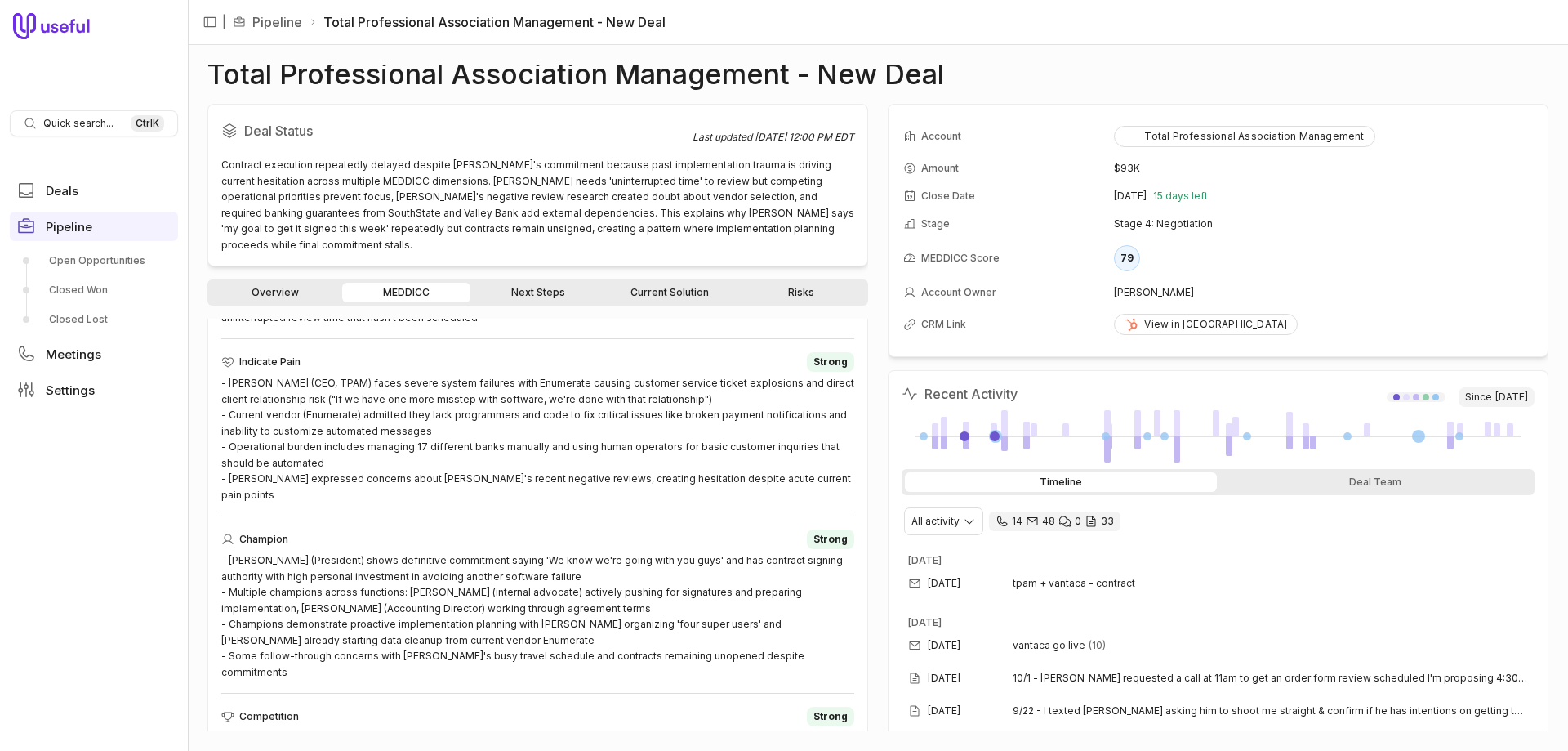
scroll to position [1149, 0]
click at [392, 283] on link "MEDDICC" at bounding box center [406, 292] width 128 height 20
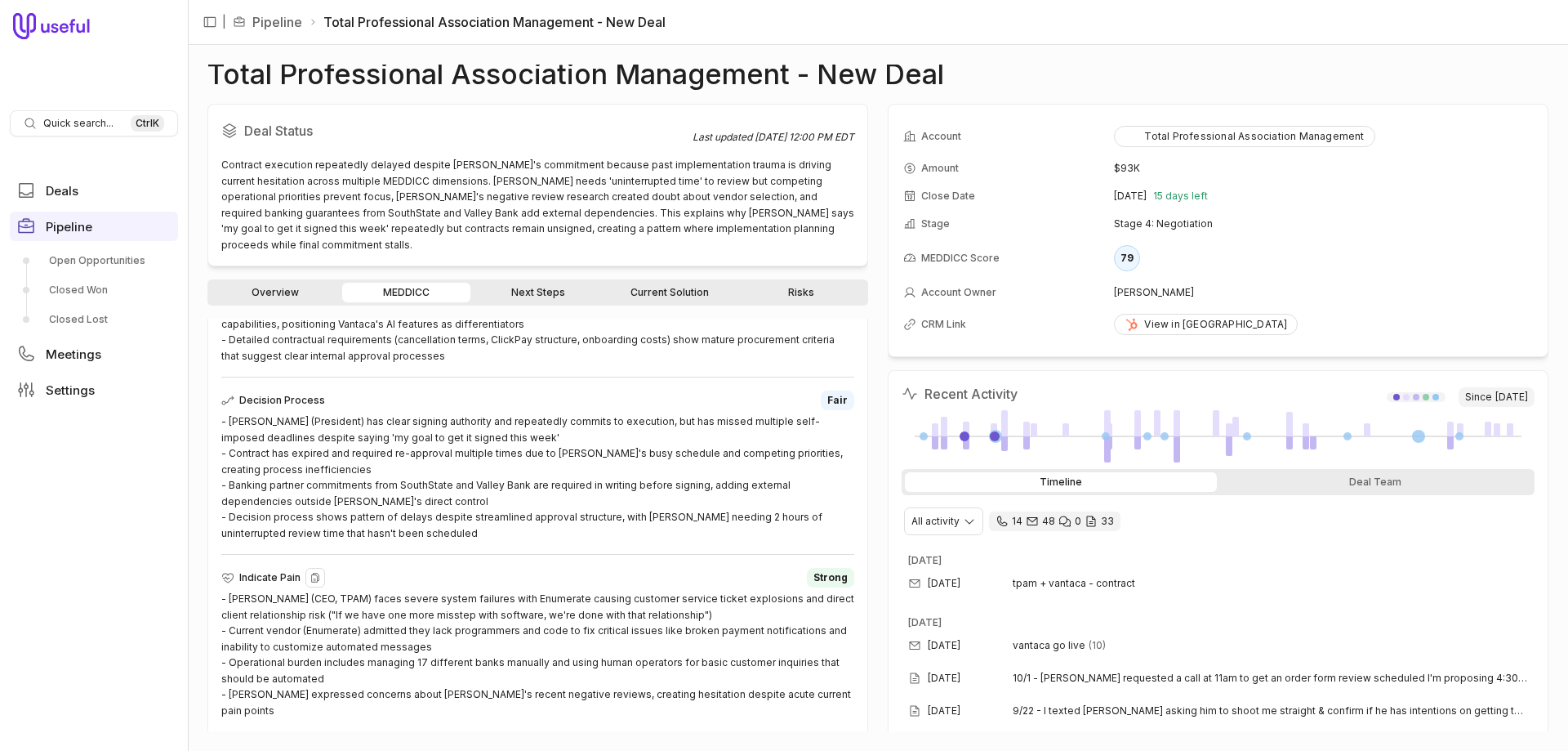
scroll to position [1207, 0]
